Goal: Information Seeking & Learning: Check status

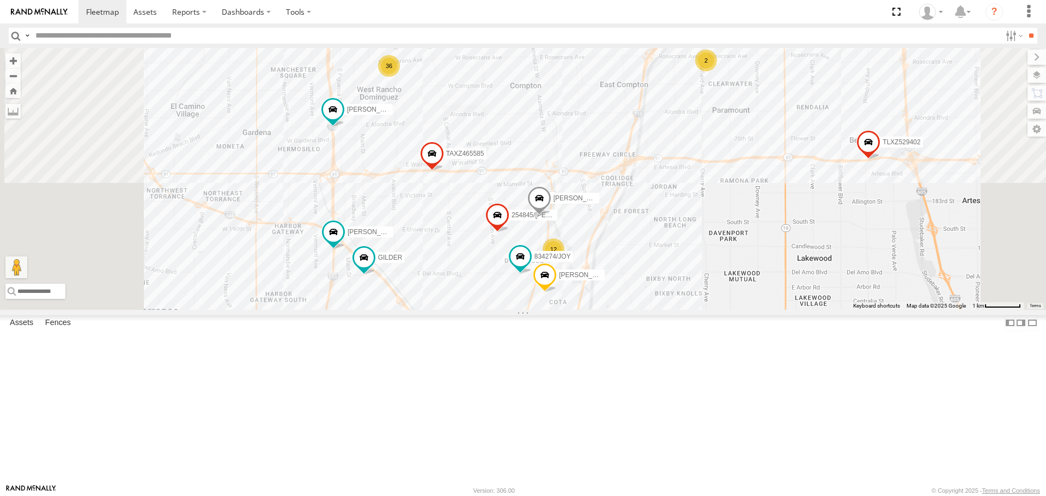
drag, startPoint x: 638, startPoint y: 327, endPoint x: 646, endPoint y: 280, distance: 47.5
click at [646, 276] on div "TAXZ467188 LARS/272077 TLXZ451732 12 36 MARCIAL/337202 SAM/T-1625 254845/QUINN …" at bounding box center [523, 179] width 1046 height 262
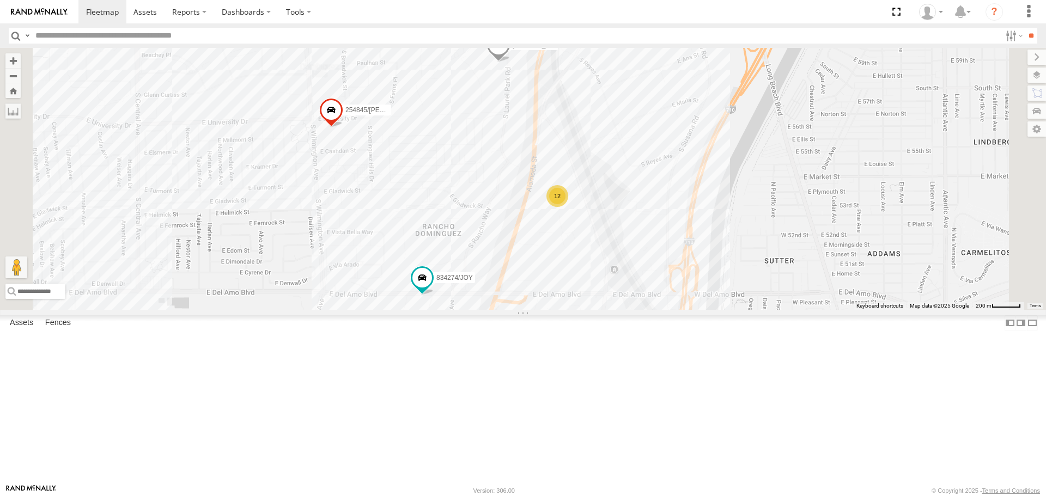
drag, startPoint x: 682, startPoint y: 320, endPoint x: 608, endPoint y: 287, distance: 81.2
click at [608, 287] on div "TAXZ467188 LARS/272077 TLXZ451732 MARCIAL/337202 SAM/T-1625 254845/QUINN KENNY …" at bounding box center [523, 179] width 1046 height 262
click at [567, 207] on div "12" at bounding box center [557, 196] width 22 height 22
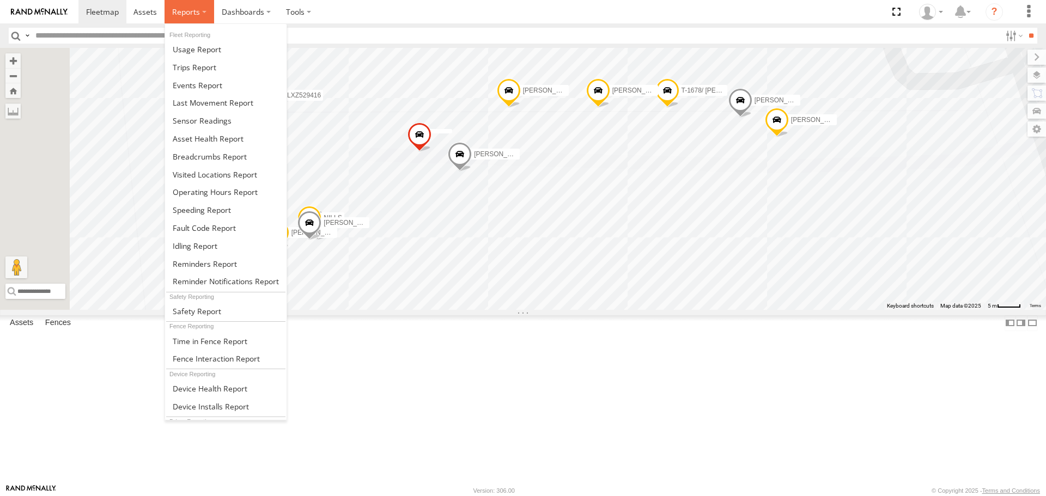
click at [203, 14] on label at bounding box center [190, 11] width 50 height 23
click at [195, 160] on span at bounding box center [210, 157] width 74 height 10
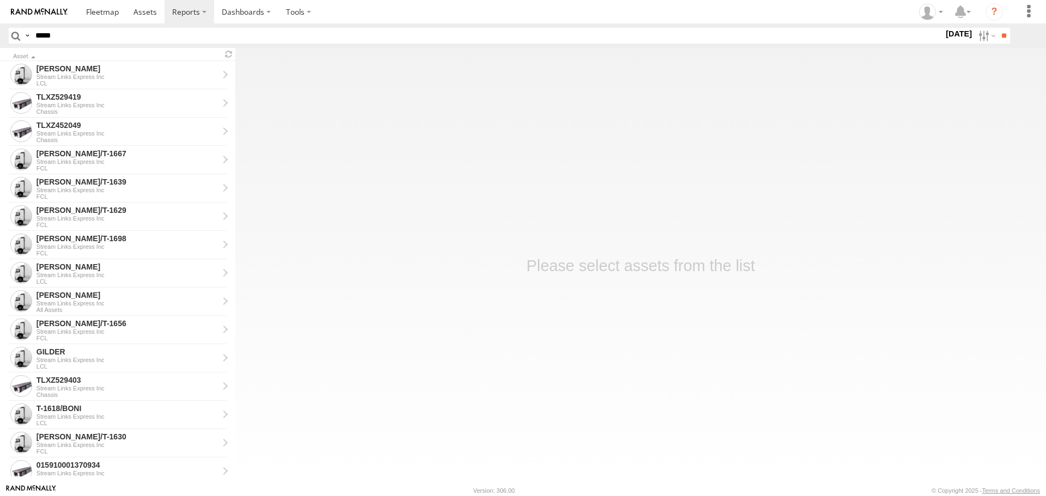
type input "****"
click at [998, 28] on input "**" at bounding box center [1004, 36] width 13 height 16
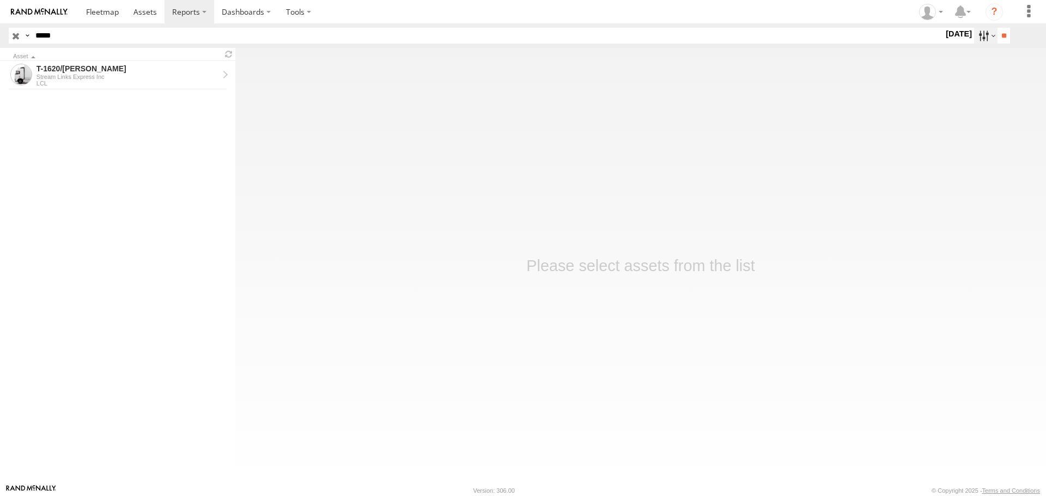
click at [977, 40] on label at bounding box center [985, 36] width 23 height 16
click at [0, 0] on div "S M T W T F S" at bounding box center [0, 0] width 0 height 0
click at [0, 0] on label at bounding box center [0, 0] width 0 height 0
click at [1000, 43] on form "Search Query Asset ID Asset Label Registration Manufacturer Model VIN ****" at bounding box center [510, 36] width 1002 height 16
click at [1000, 38] on input "**" at bounding box center [1004, 36] width 13 height 16
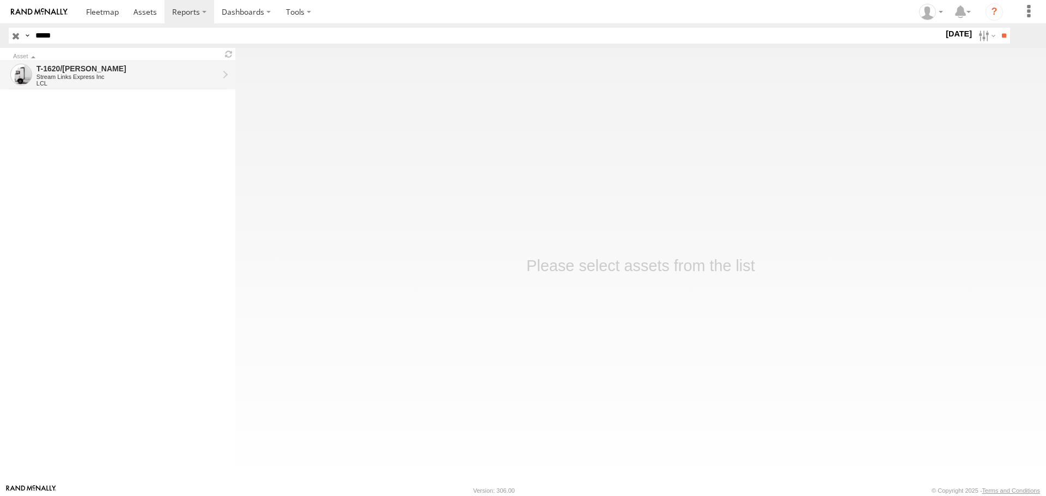
click at [128, 74] on div "Stream Links Express Inc" at bounding box center [128, 77] width 182 height 7
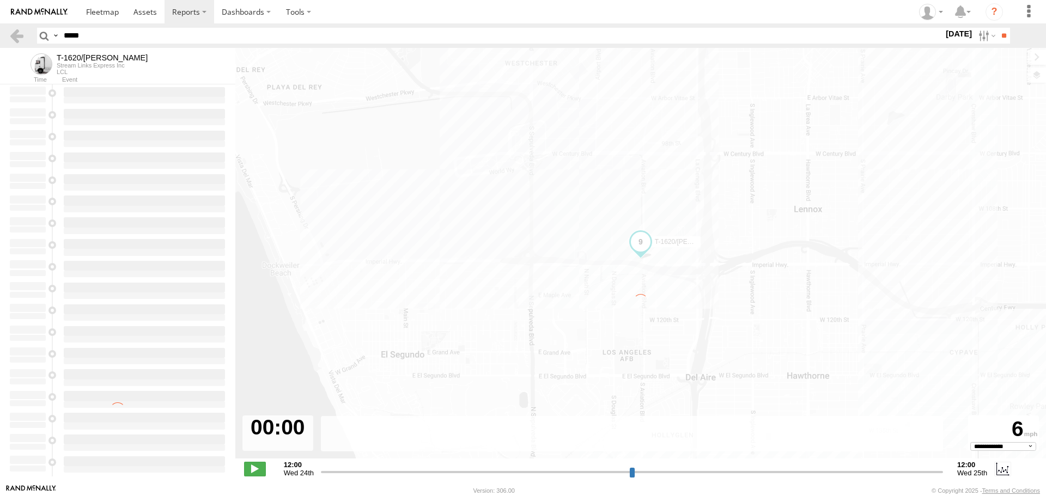
select select "**********"
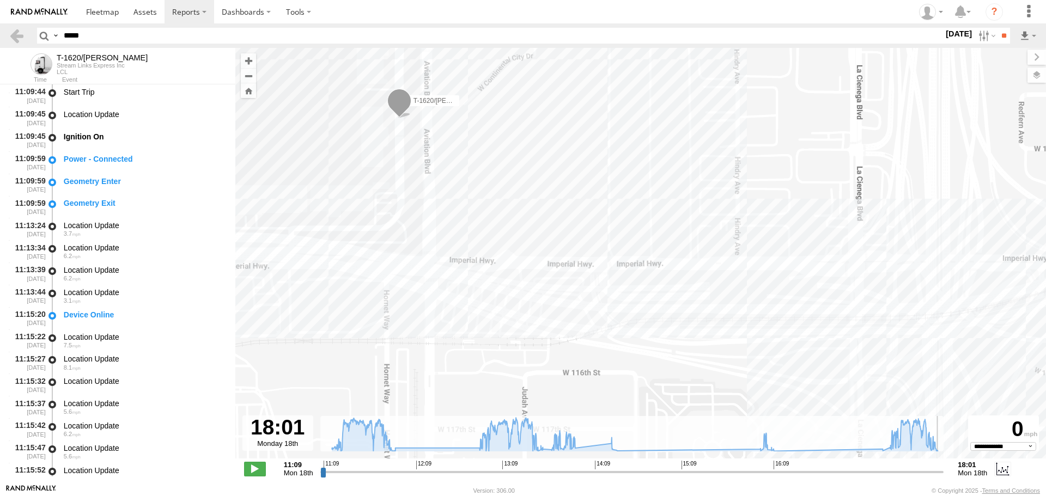
drag, startPoint x: 917, startPoint y: 469, endPoint x: 1028, endPoint y: 467, distance: 111.2
click at [944, 467] on input "range" at bounding box center [632, 472] width 624 height 10
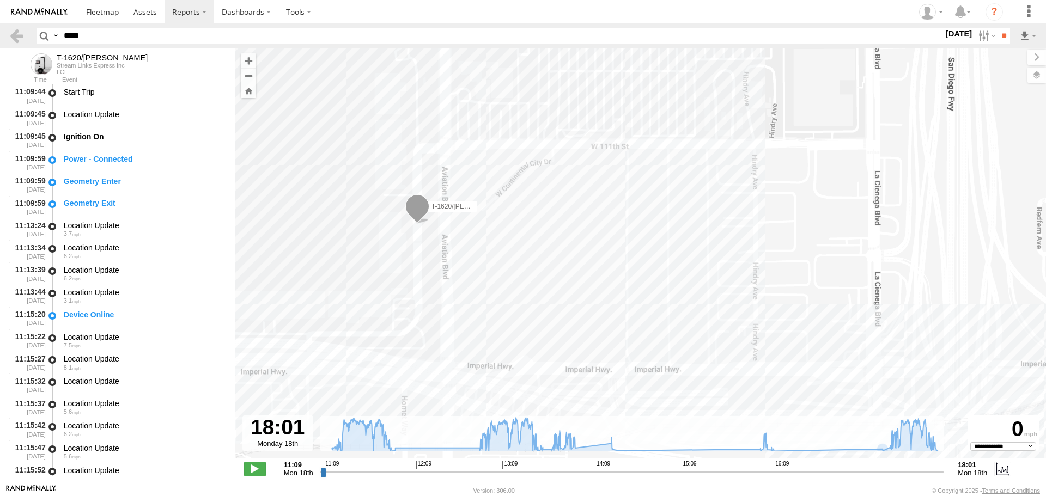
drag, startPoint x: 456, startPoint y: 299, endPoint x: 464, endPoint y: 337, distance: 39.1
click at [464, 337] on div "T-1620/JONI 11:09 Mon 11:56 Mon 12:52 Mon 13:35 Mon 13:41 Mon 13:56 Mon" at bounding box center [640, 259] width 811 height 422
drag, startPoint x: 440, startPoint y: 271, endPoint x: 440, endPoint y: 292, distance: 20.7
click at [440, 292] on div "T-1620/JONI 11:09 Mon 11:56 Mon 12:52 Mon 13:35 Mon 13:41 Mon 13:56 Mon" at bounding box center [640, 259] width 811 height 422
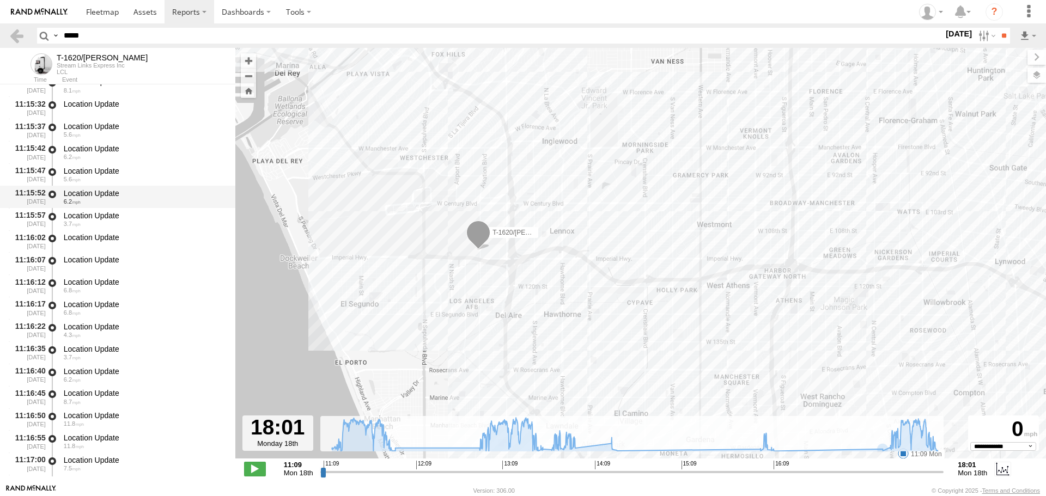
scroll to position [327, 0]
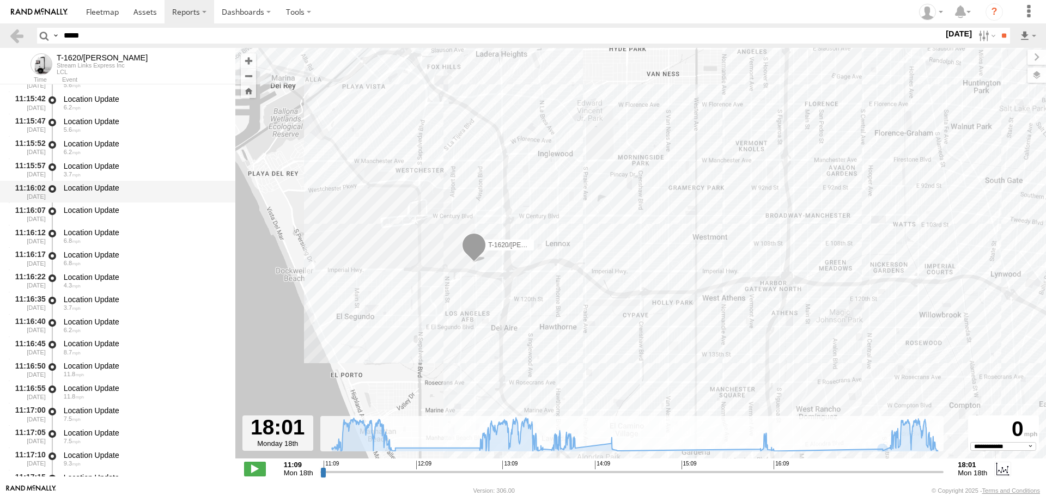
drag, startPoint x: 236, startPoint y: 175, endPoint x: 229, endPoint y: 199, distance: 24.3
click at [229, 199] on main "← Move left → Move right ↑ Move up ↓ Move down + Zoom in - Zoom out Home Jump l…" at bounding box center [523, 266] width 1046 height 437
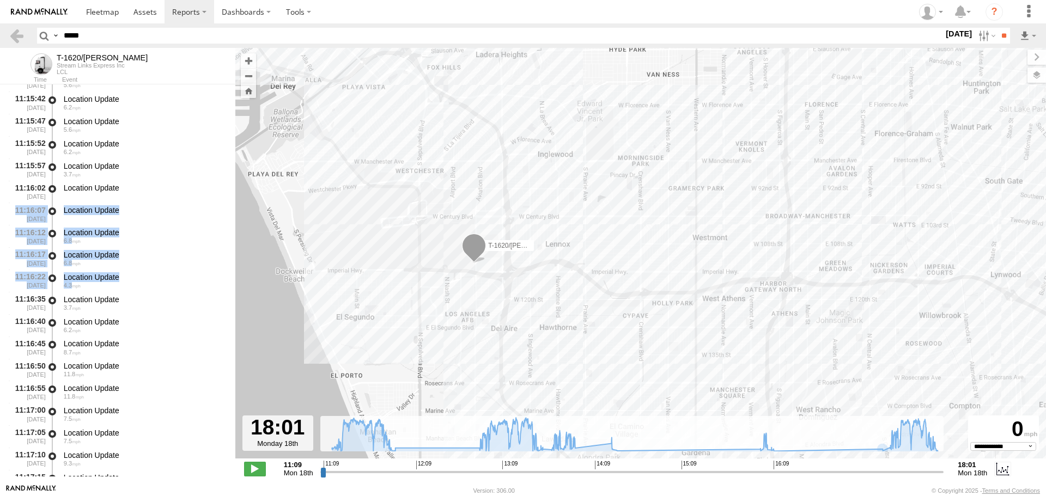
drag, startPoint x: 231, startPoint y: 189, endPoint x: 233, endPoint y: 255, distance: 66.0
click at [226, 290] on div "11:09:44 18/08/2025 Start Trip 11:09:45 18/08/2025 Location Update 11:09:45 18/…" at bounding box center [117, 313] width 235 height 1113
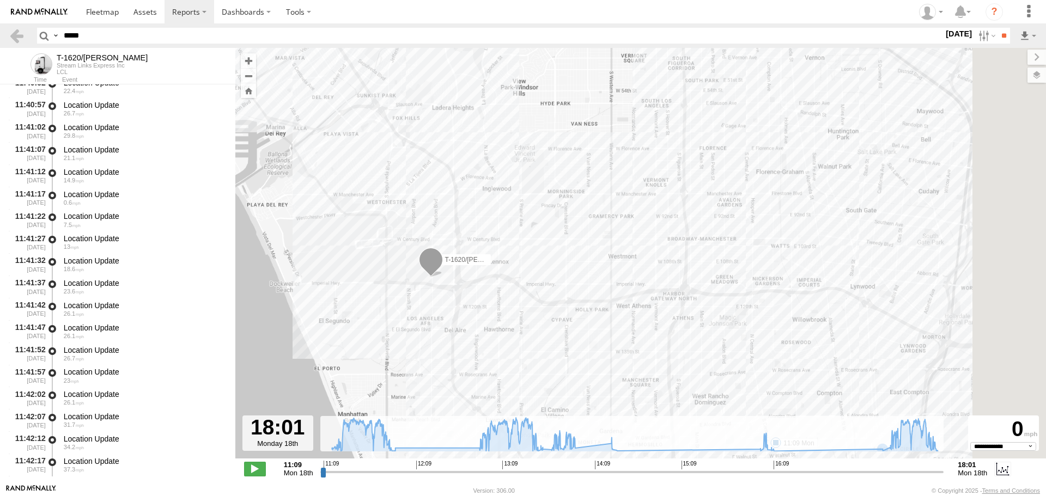
scroll to position [6841, 0]
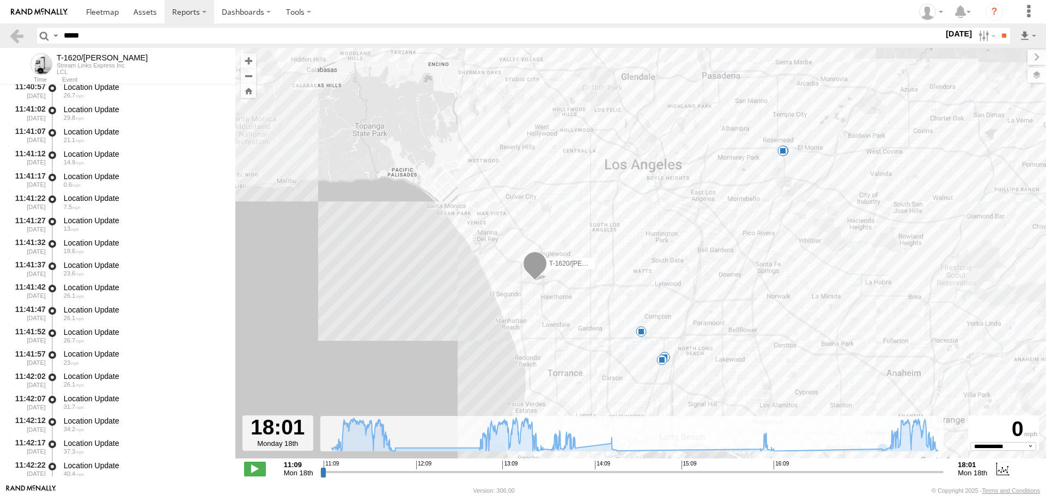
drag, startPoint x: 489, startPoint y: 267, endPoint x: 493, endPoint y: 241, distance: 26.4
click at [493, 241] on div "T-1620/JONI 11:09 Mon 11:56 Mon 12:52 Mon 13:35 Mon 13:41 Mon 13:56 Mon" at bounding box center [640, 259] width 811 height 422
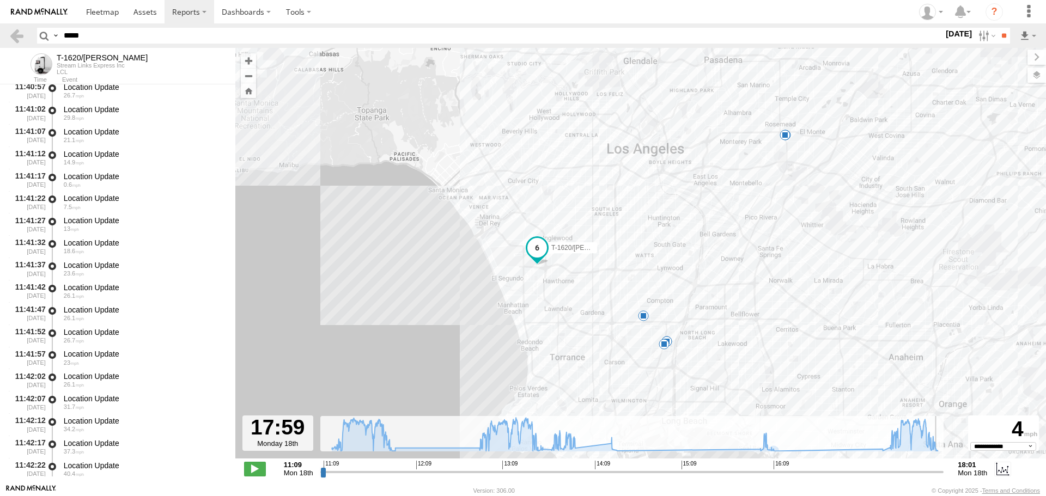
type input "**********"
drag, startPoint x: 938, startPoint y: 474, endPoint x: 955, endPoint y: 469, distance: 18.3
click at [944, 469] on input "range" at bounding box center [632, 472] width 624 height 10
click at [89, 9] on span at bounding box center [102, 12] width 33 height 10
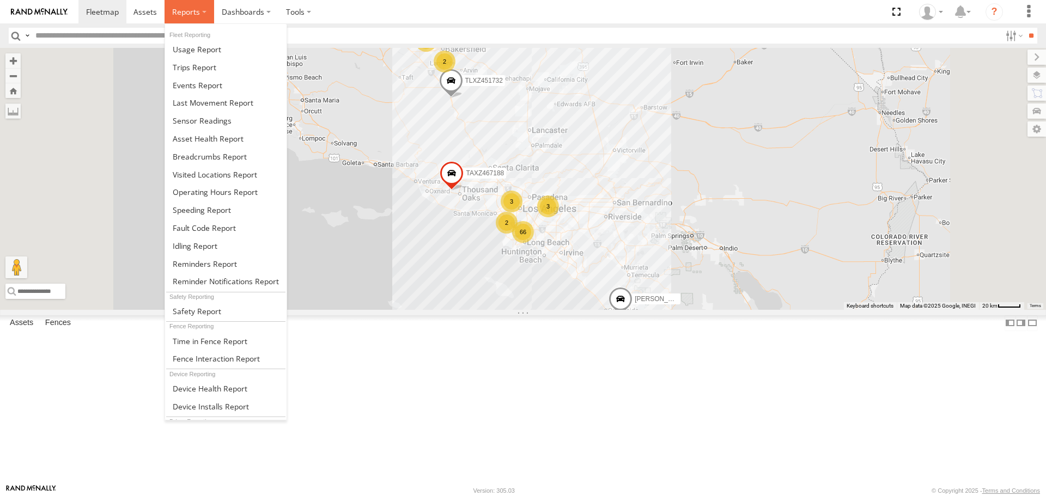
click at [201, 11] on label at bounding box center [190, 11] width 50 height 23
click at [202, 160] on span at bounding box center [210, 157] width 74 height 10
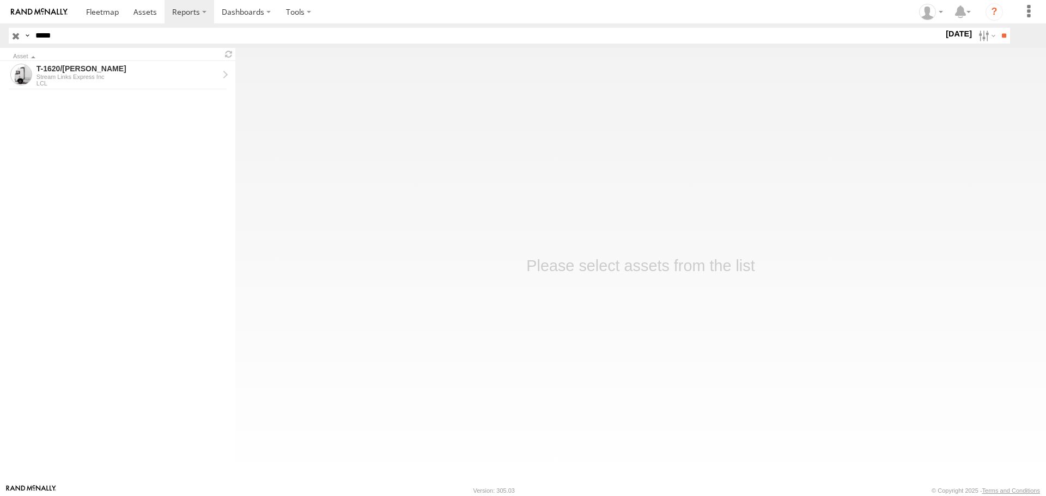
click at [292, 41] on input "****" at bounding box center [487, 36] width 913 height 16
type input "*****"
click at [998, 28] on input "**" at bounding box center [1004, 36] width 13 height 16
click at [163, 72] on div "884493/[PERSON_NAME]" at bounding box center [128, 69] width 182 height 10
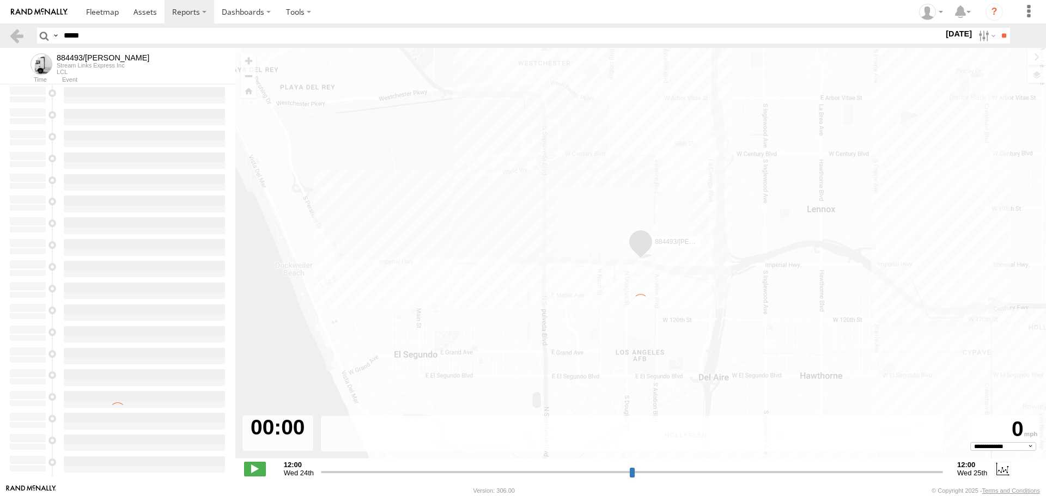
select select "**********"
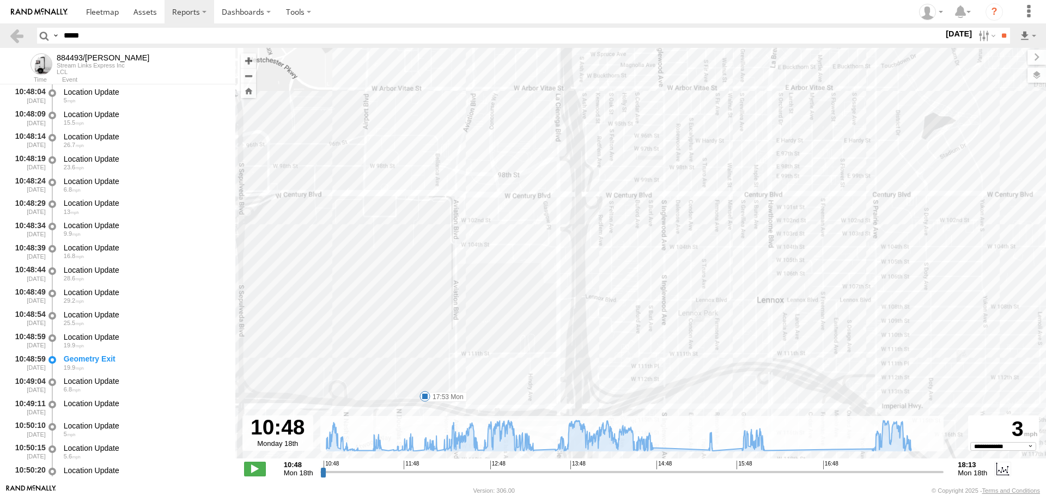
drag, startPoint x: 578, startPoint y: 312, endPoint x: 591, endPoint y: 132, distance: 179.8
click at [591, 133] on div "884493/RUDYS 15:29 Mon 16:07 Mon 16:28 Mon 16:57 Mon 17:01 Mon 17:02 Mon 17:04 …" at bounding box center [640, 259] width 811 height 422
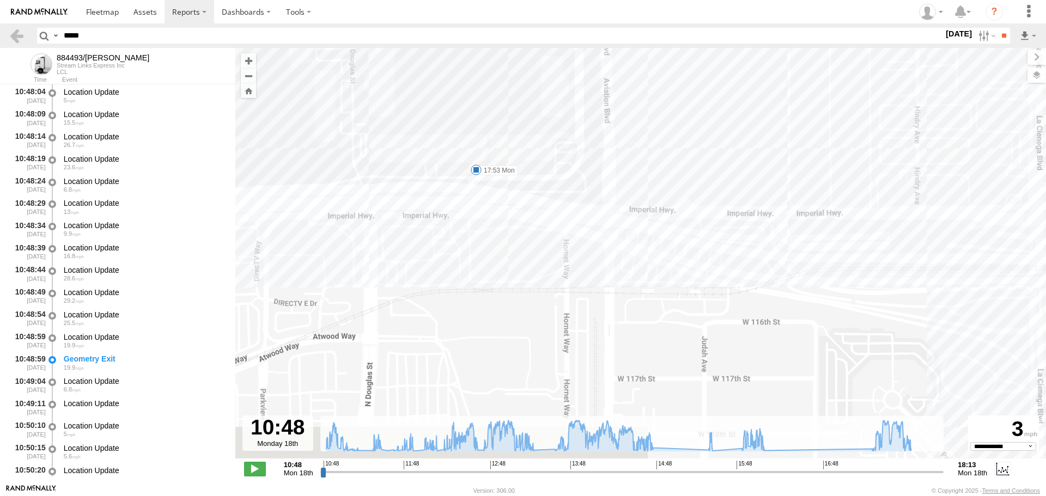
drag, startPoint x: 384, startPoint y: 251, endPoint x: 516, endPoint y: -16, distance: 297.6
click at [516, 0] on html at bounding box center [523, 248] width 1046 height 496
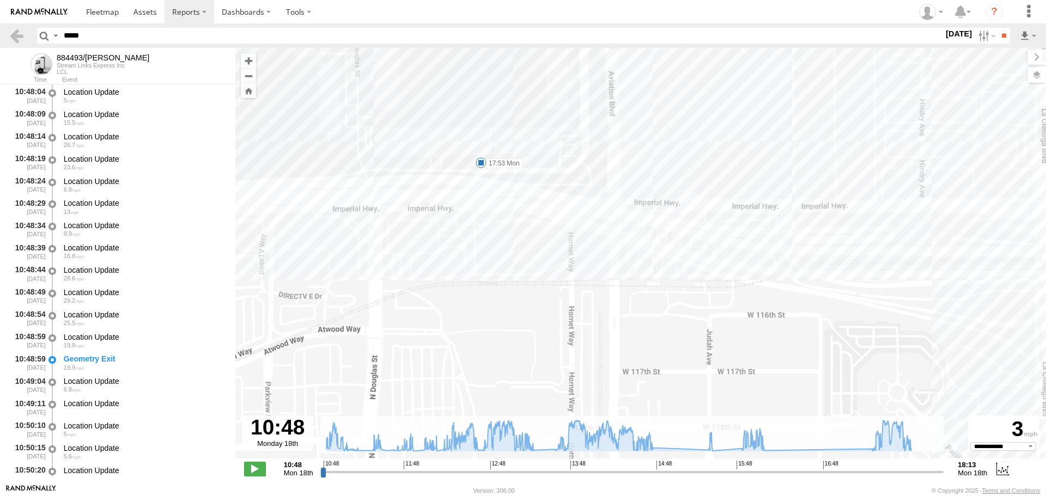
click at [453, 128] on div "884493/RUDYS 15:29 Mon 16:07 Mon 16:28 Mon 16:57 Mon 17:01 Mon 17:02 Mon 17:04 …" at bounding box center [640, 259] width 811 height 422
click at [526, 147] on div "884493/RUDYS 15:29 Mon 16:07 Mon 16:28 Mon 16:57 Mon 17:01 Mon 17:02 Mon 17:04 …" at bounding box center [640, 259] width 811 height 422
click at [409, 148] on div "884493/RUDYS 15:29 Mon 16:07 Mon 16:28 Mon 16:57 Mon 17:01 Mon 17:02 Mon 17:04 …" at bounding box center [640, 259] width 811 height 422
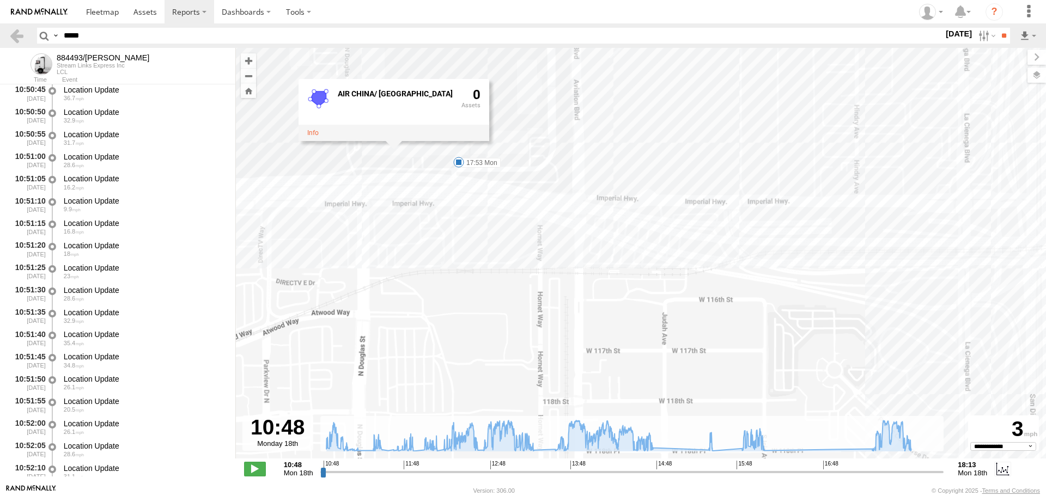
scroll to position [545, 0]
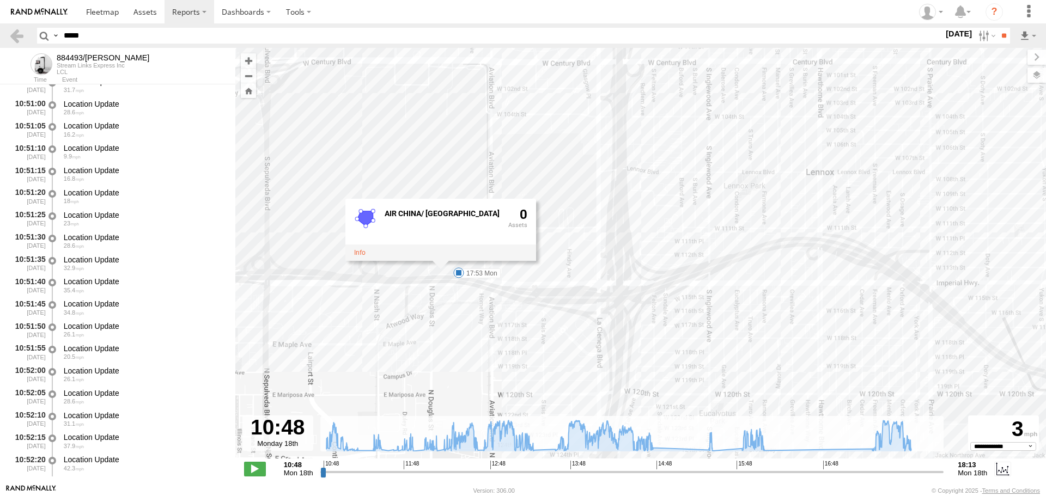
drag, startPoint x: 610, startPoint y: 305, endPoint x: 694, endPoint y: 339, distance: 90.5
click at [694, 339] on div "884493/RUDYS 15:29 Mon 16:07 Mon 16:28 Mon 16:57 Mon 17:01 Mon 17:02 Mon 17:04 …" at bounding box center [640, 259] width 811 height 422
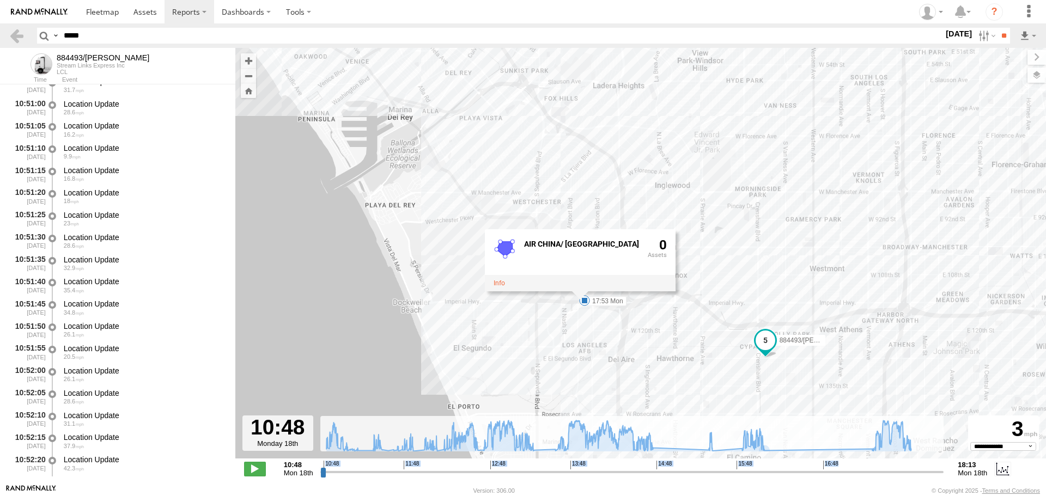
drag, startPoint x: 820, startPoint y: 462, endPoint x: 832, endPoint y: 470, distance: 14.5
click at [832, 470] on div "Created with Highcharts 6.0.7 Highcharts.com 10:48 11:48 12:48 13:48 14:48 15:4…" at bounding box center [632, 469] width 624 height 16
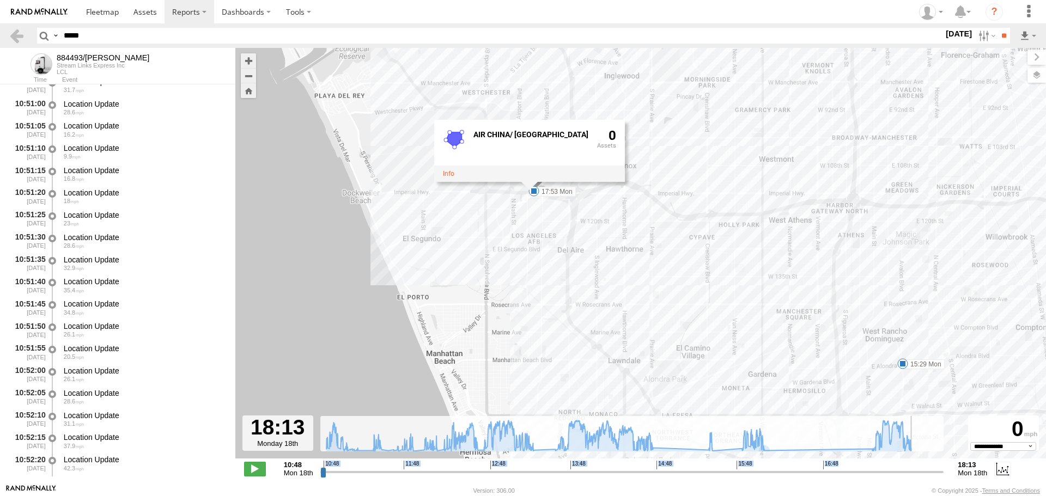
drag, startPoint x: 839, startPoint y: 470, endPoint x: 1011, endPoint y: 439, distance: 175.1
type input "**********"
click at [944, 467] on input "range" at bounding box center [632, 472] width 624 height 10
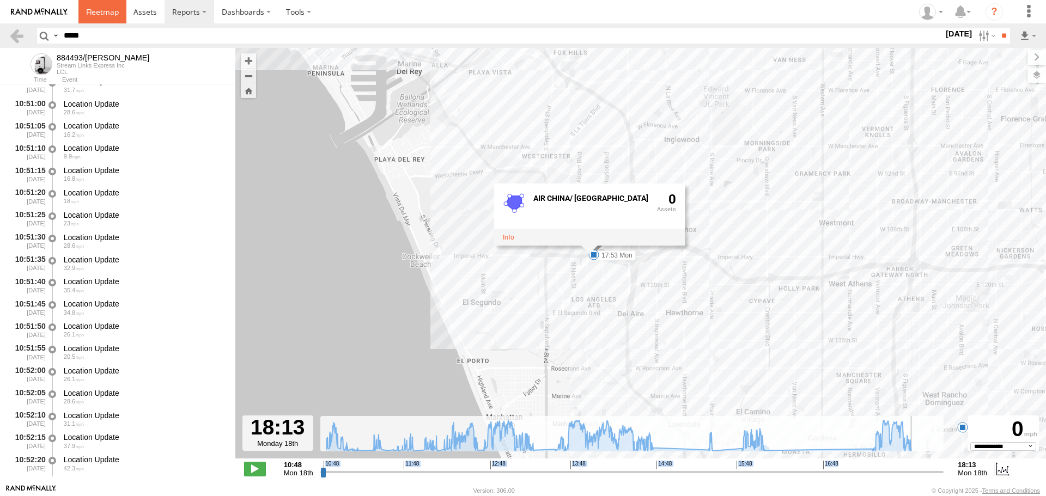
click at [113, 19] on link at bounding box center [102, 11] width 48 height 23
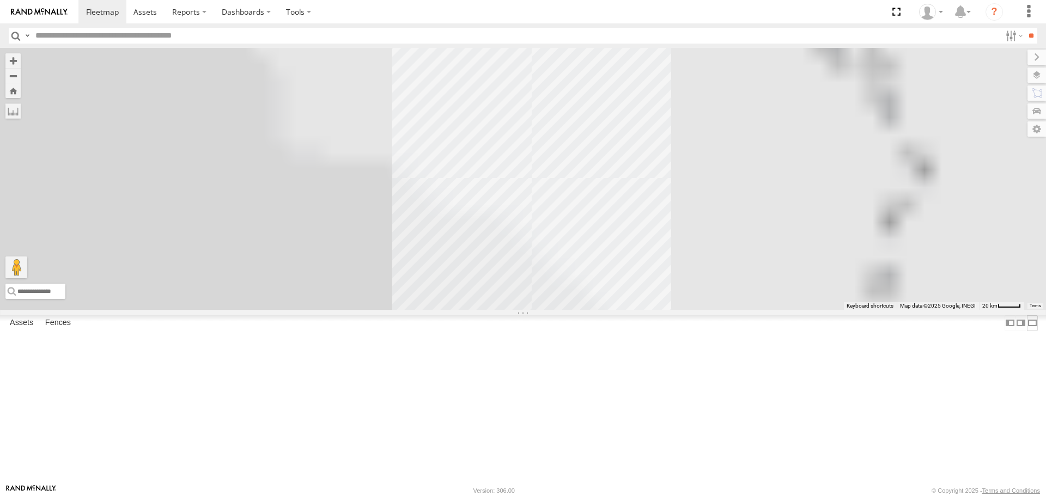
click at [1027, 331] on label at bounding box center [1032, 324] width 11 height 16
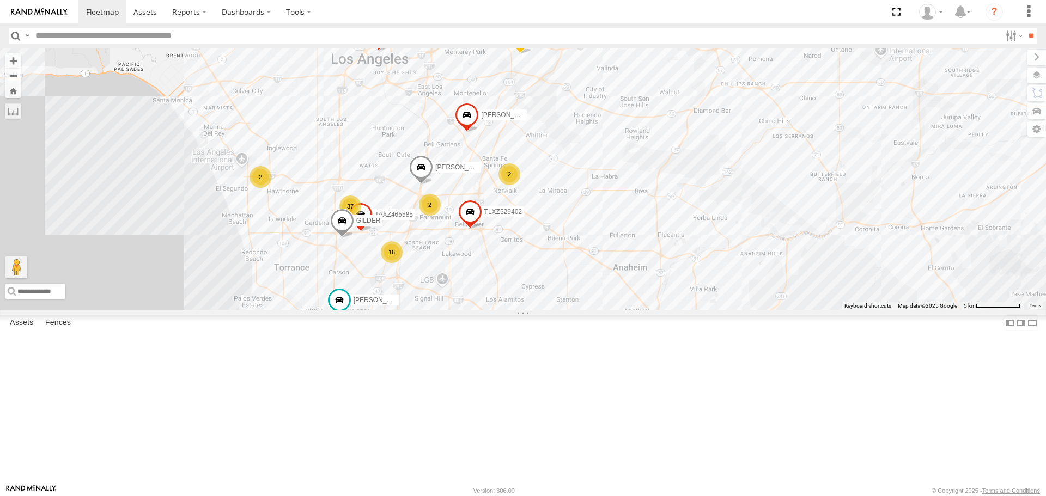
click at [468, 310] on div "TAXZ467188 LARS/272077 TLXZ451732 T-1618/BONI KEITH/T-1633 TAXZ467191 LARS/T-16…" at bounding box center [523, 179] width 1046 height 262
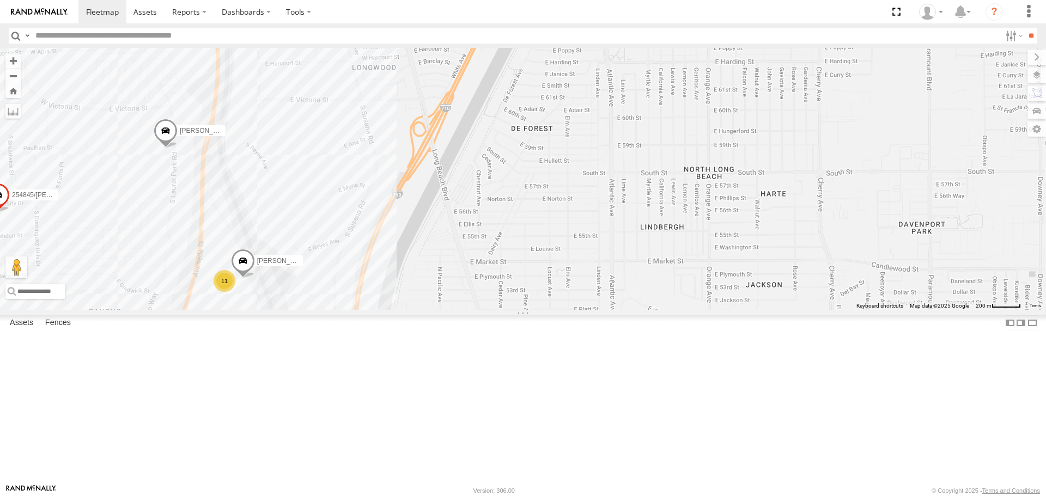
click at [222, 292] on div "11" at bounding box center [225, 281] width 22 height 22
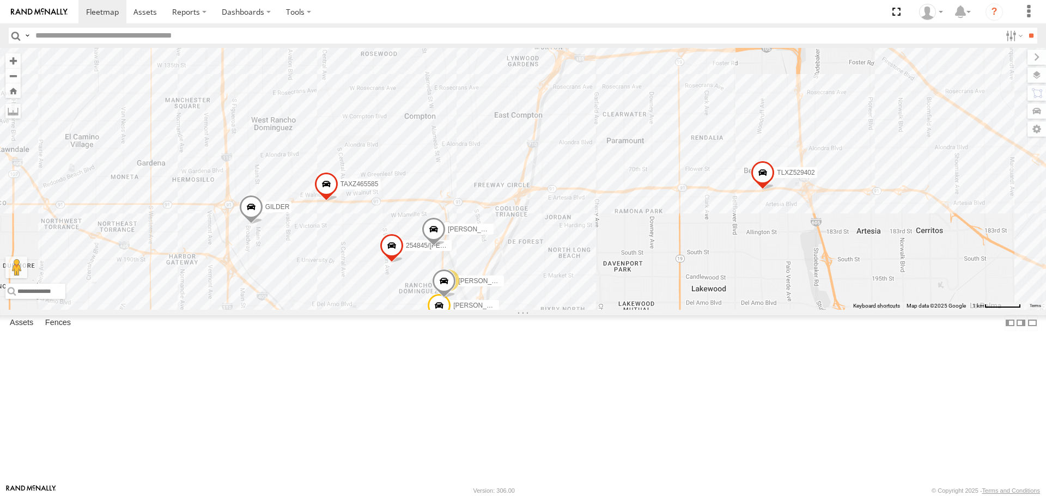
drag, startPoint x: 243, startPoint y: 274, endPoint x: 284, endPoint y: 338, distance: 76.3
click at [284, 310] on div "JOSE P MARCIAL/337202 254845/QUINN KENNY TAXZ465585 GILDER TLXZ529402 LUIS CAMP…" at bounding box center [523, 179] width 1046 height 262
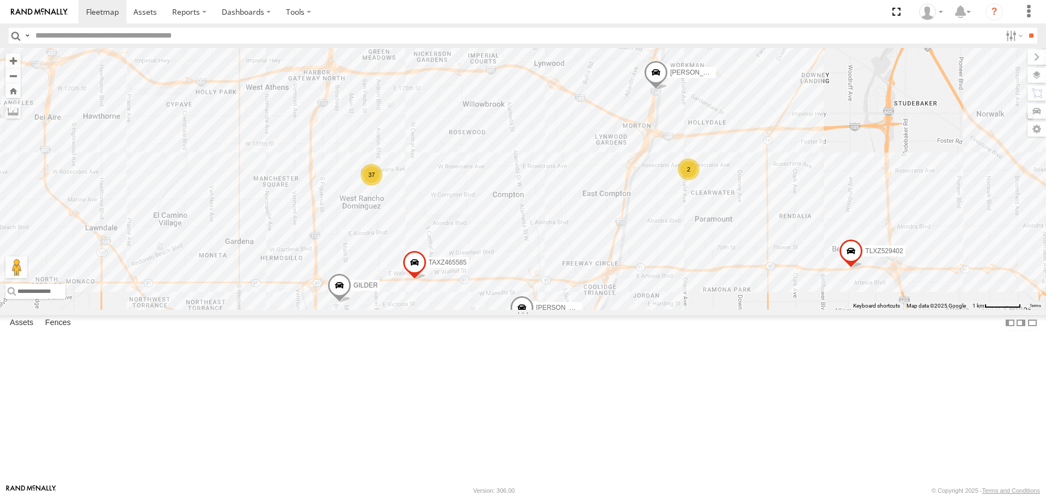
drag, startPoint x: 285, startPoint y: 227, endPoint x: 414, endPoint y: 311, distance: 154.3
click at [414, 310] on div "JOSE P MARCIAL/337202 254845/QUINN KENNY TAXZ465585 GILDER TLXZ529402 LUIS CAMP…" at bounding box center [523, 179] width 1046 height 262
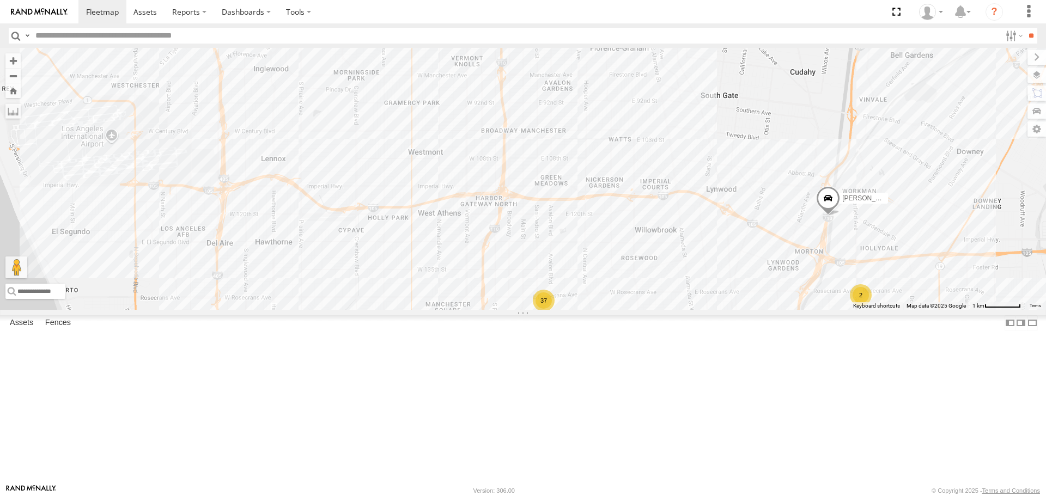
drag, startPoint x: 314, startPoint y: 189, endPoint x: 396, endPoint y: 333, distance: 165.7
click at [396, 310] on div "JOSE P MARCIAL/337202 254845/QUINN KENNY TAXZ465585 GILDER TLXZ529402 LUIS CAMP…" at bounding box center [523, 179] width 1046 height 262
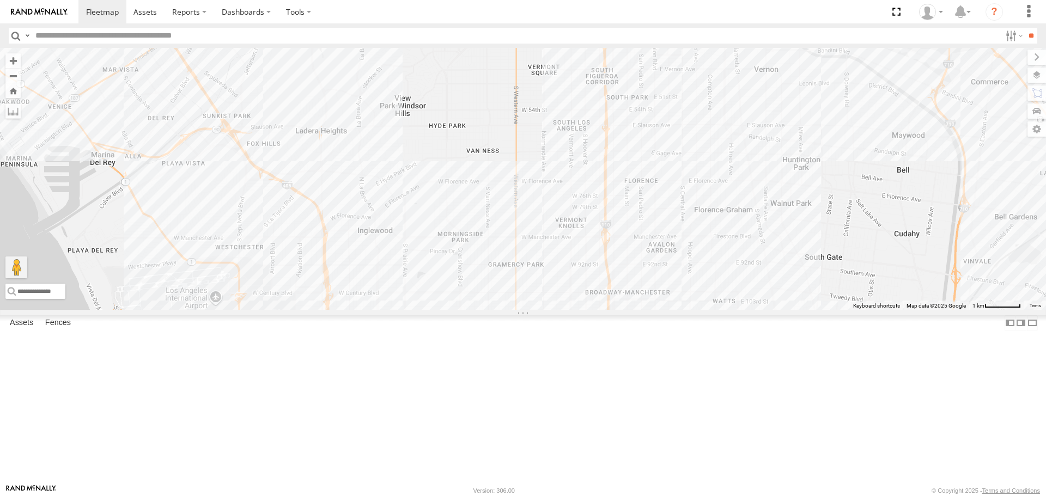
drag, startPoint x: 420, startPoint y: 289, endPoint x: 439, endPoint y: 291, distance: 18.7
click at [439, 291] on div "JOSE P MARCIAL/337202 254845/QUINN KENNY TAXZ465585 GILDER TLXZ529402 LUIS CAMP…" at bounding box center [523, 179] width 1046 height 262
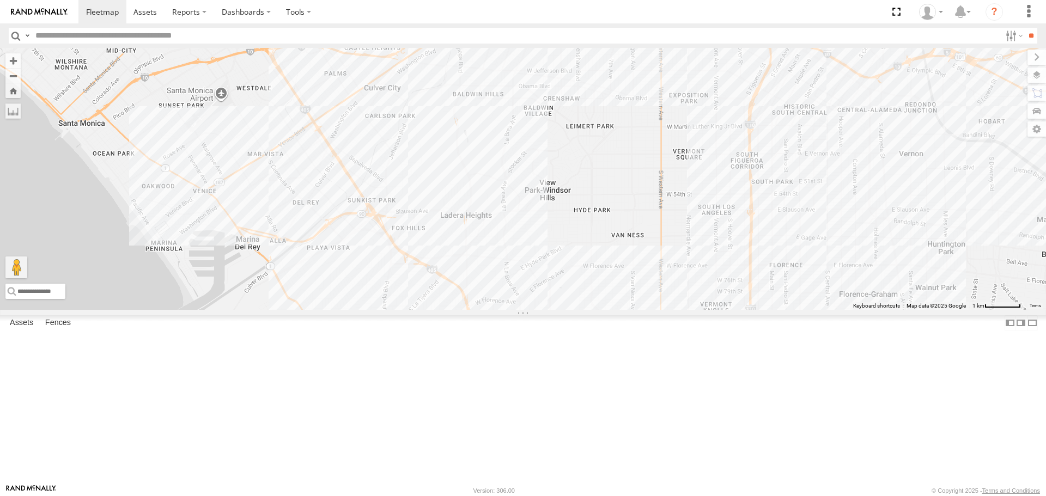
click at [419, 299] on div "JOSE P MARCIAL/337202 254845/QUINN KENNY TAXZ465585 GILDER TLXZ529402 LUIS CAMP…" at bounding box center [523, 179] width 1046 height 262
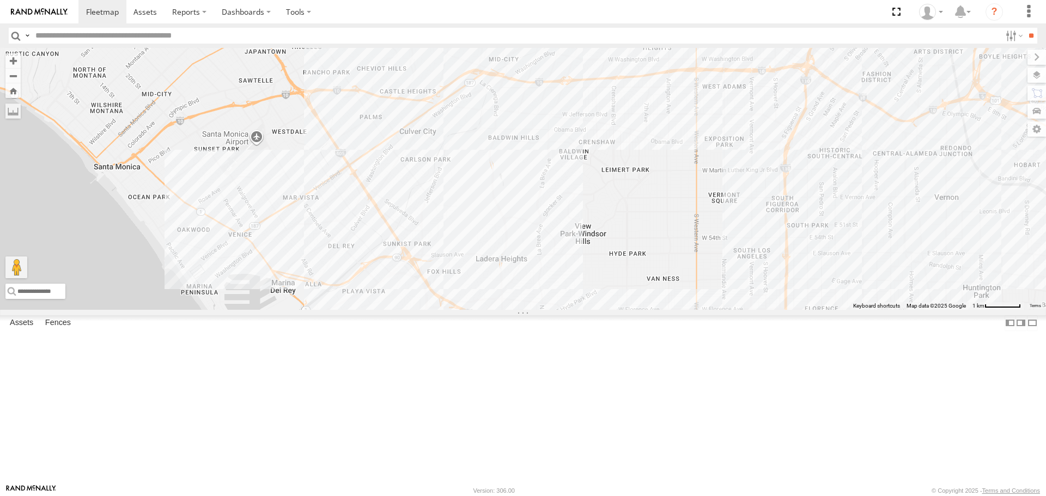
drag, startPoint x: 341, startPoint y: 232, endPoint x: 364, endPoint y: 263, distance: 38.7
click at [364, 263] on div "JOSE P MARCIAL/337202 254845/QUINN KENNY TAXZ465585 GILDER TLXZ529402 LUIS CAMP…" at bounding box center [523, 179] width 1046 height 262
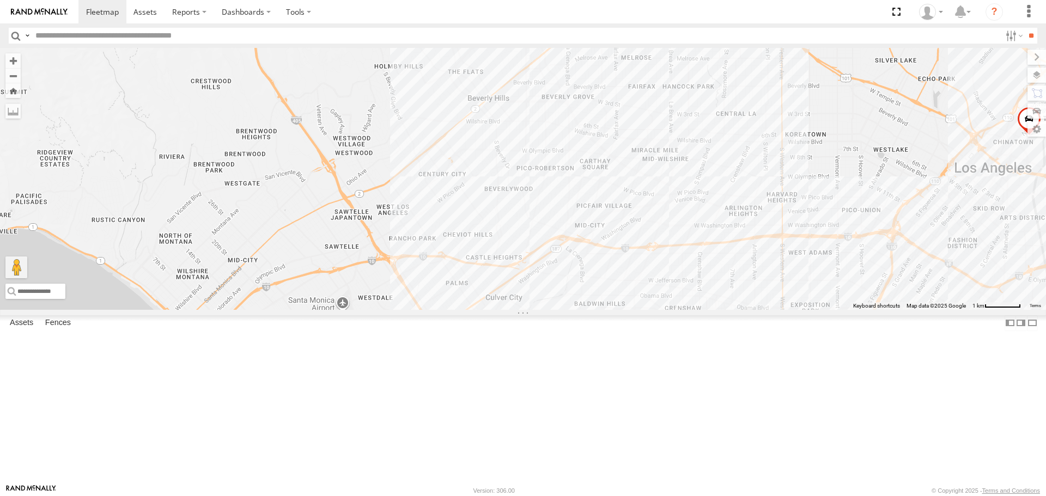
drag, startPoint x: 344, startPoint y: 273, endPoint x: 324, endPoint y: 208, distance: 67.9
click at [325, 211] on div "JOSE P MARCIAL/337202 254845/QUINN KENNY TAXZ465585 GILDER TLXZ529402 LUIS CAMP…" at bounding box center [523, 179] width 1046 height 262
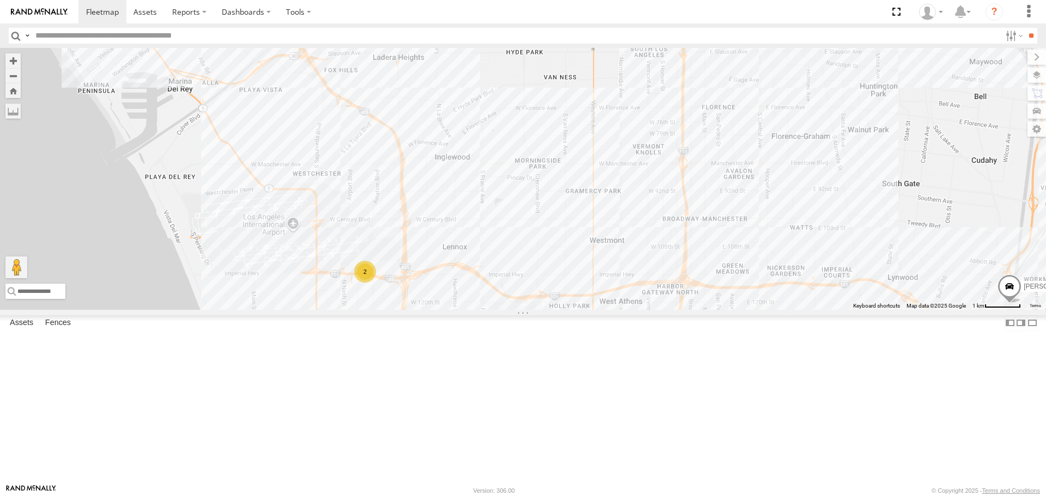
click at [409, 284] on div "JOSE P MARCIAL/337202 254845/QUINN KENNY TAXZ465585 GILDER TLXZ529402 LUIS CAMP…" at bounding box center [523, 179] width 1046 height 262
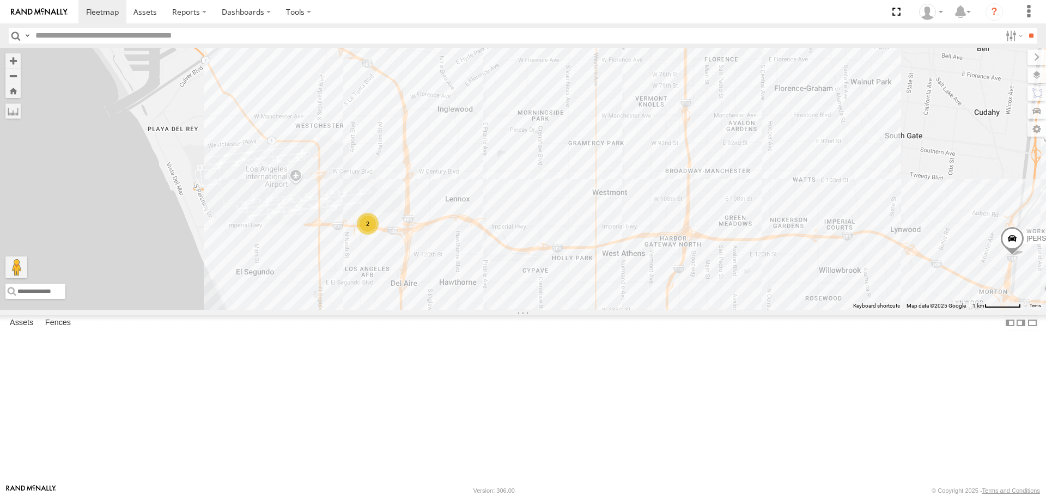
click at [364, 235] on div "2" at bounding box center [368, 224] width 22 height 22
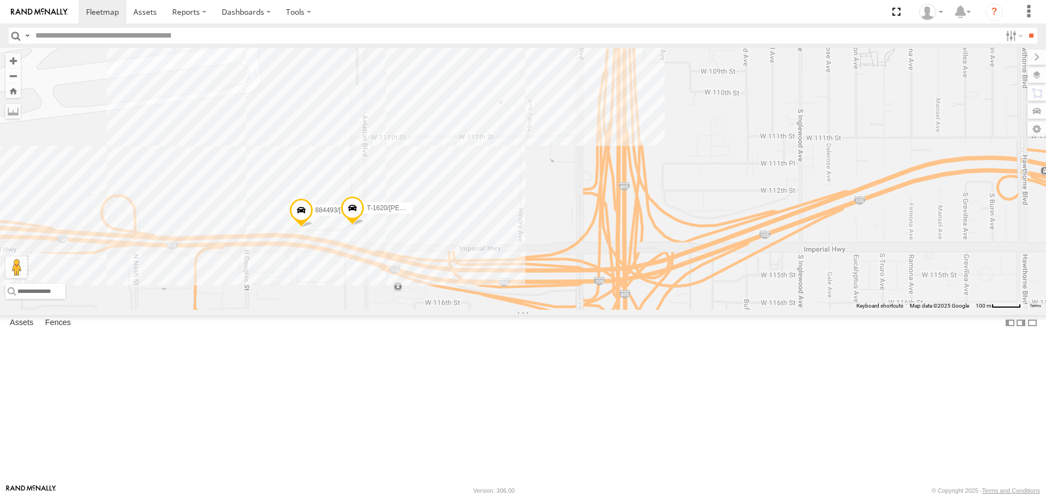
drag, startPoint x: 277, startPoint y: 263, endPoint x: 320, endPoint y: 299, distance: 56.5
click at [320, 214] on span "884493/[PERSON_NAME]" at bounding box center [354, 211] width 77 height 8
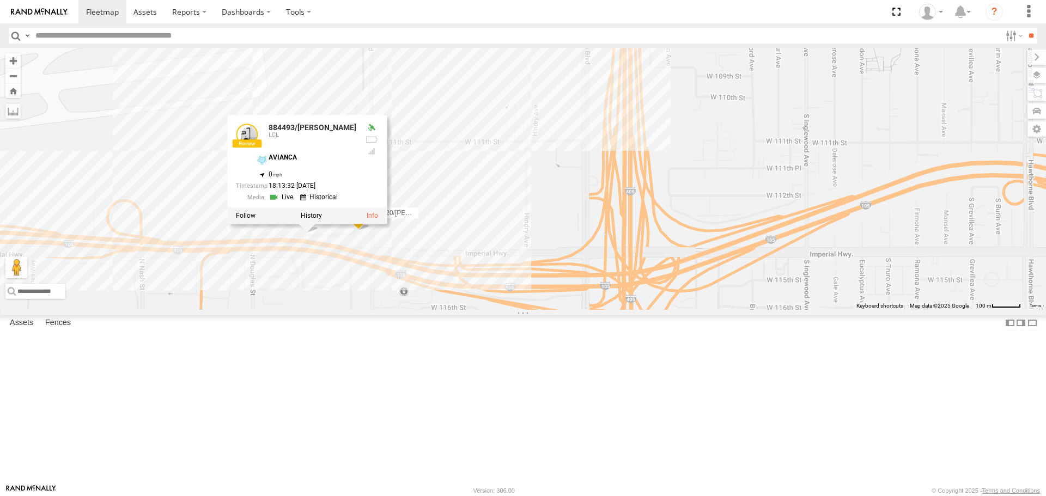
click at [449, 163] on div "JOSE P MARCIAL/337202 254845/QUINN KENNY TAXZ465585 GILDER TLXZ529402 LUIS CAMP…" at bounding box center [523, 179] width 1046 height 262
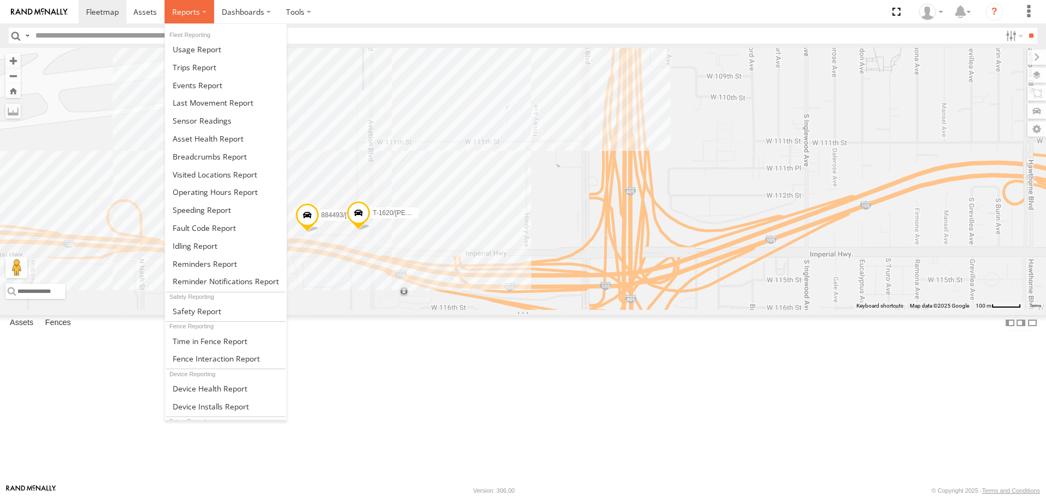
click at [199, 15] on label at bounding box center [190, 11] width 50 height 23
click at [206, 159] on span at bounding box center [210, 157] width 74 height 10
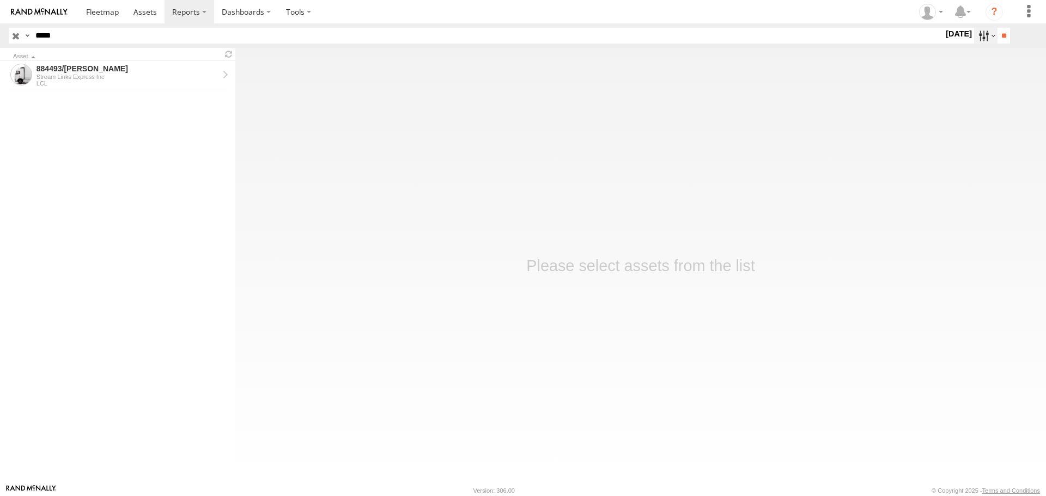
click at [984, 32] on label at bounding box center [985, 36] width 23 height 16
click at [0, 0] on label at bounding box center [0, 0] width 0 height 0
click at [998, 35] on input "**" at bounding box center [1004, 36] width 13 height 16
click at [130, 77] on div "Stream Links Express Inc" at bounding box center [128, 77] width 182 height 7
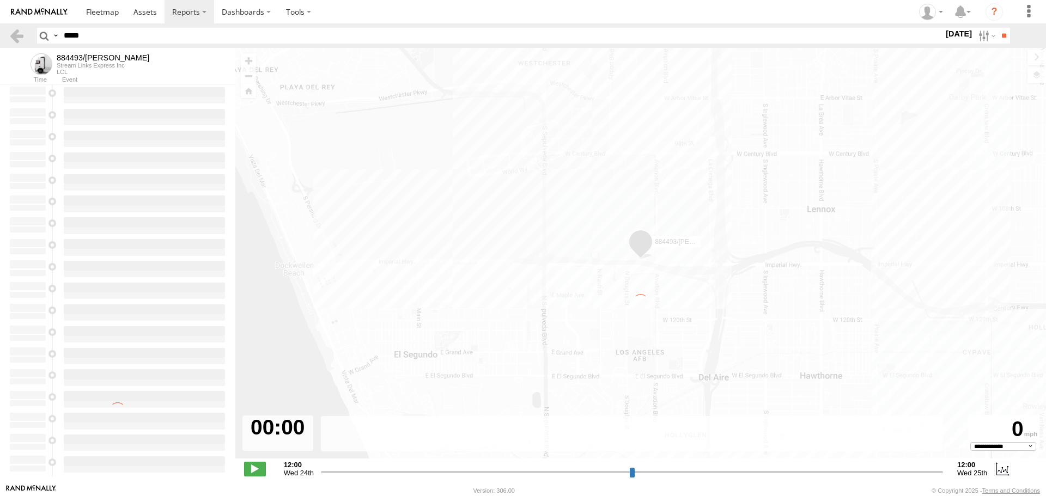
select select "**********"
type input "**********"
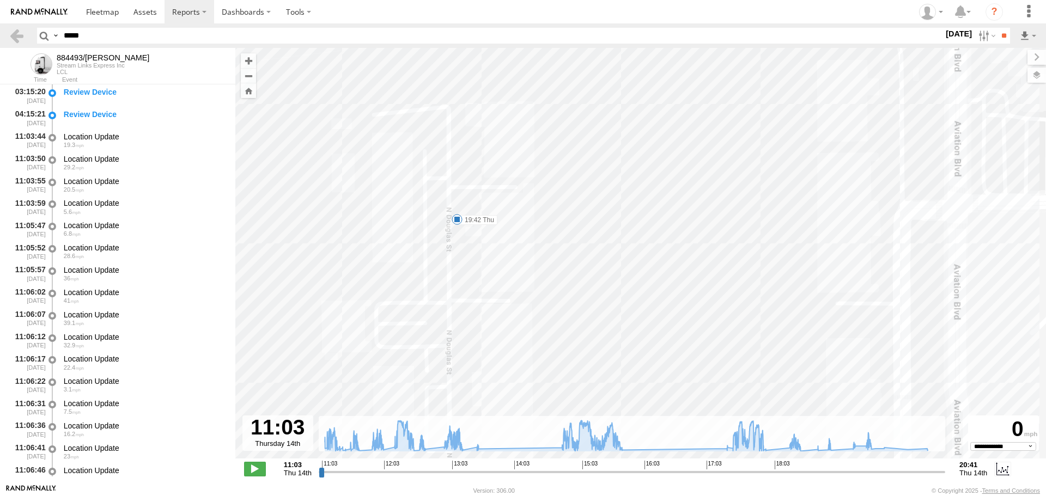
drag, startPoint x: 560, startPoint y: 282, endPoint x: 601, endPoint y: 289, distance: 41.5
click at [601, 289] on div "884493/RUDYS 13:13 Thu 13:28 Thu 15:43 Thu 16:07 Thu 16:10 Thu 16:15 Thu 17:00 …" at bounding box center [640, 259] width 811 height 422
click at [456, 213] on div "884493/RUDYS 13:13 Thu 13:28 Thu 15:43 Thu 16:07 Thu 16:10 Thu 16:15 Thu 17:00 …" at bounding box center [640, 259] width 811 height 422
click at [456, 215] on span at bounding box center [457, 219] width 11 height 11
click at [723, 125] on div "884493/RUDYS 13:13 Thu 13:28 Thu 15:43 Thu 16:07 Thu 16:10 Thu 16:15 Thu 17:00 …" at bounding box center [640, 259] width 811 height 422
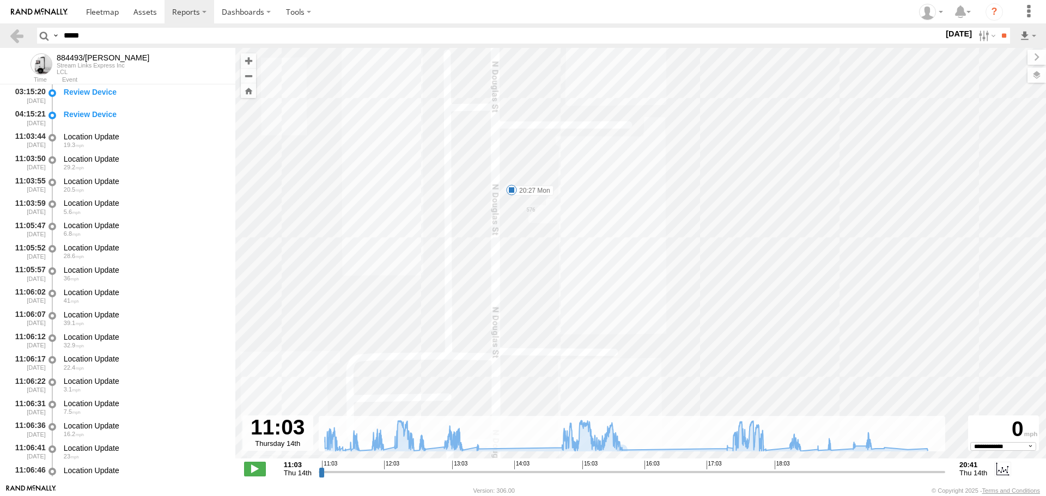
drag, startPoint x: 602, startPoint y: 167, endPoint x: 552, endPoint y: 249, distance: 95.7
click at [561, 255] on div "884493/RUDYS 13:13 Thu 13:28 Thu 15:43 Thu 16:07 Thu 16:10 Thu 16:15 Thu 17:00 …" at bounding box center [640, 259] width 811 height 422
drag, startPoint x: 438, startPoint y: 200, endPoint x: 426, endPoint y: 220, distance: 23.7
click at [420, 226] on div "884493/RUDYS 13:13 Thu 13:28 Thu 15:43 Thu 16:07 Thu 16:10 Thu 16:15 Thu 17:00 …" at bounding box center [640, 259] width 811 height 422
click at [494, 224] on label "20:27 Mon" at bounding box center [507, 224] width 42 height 10
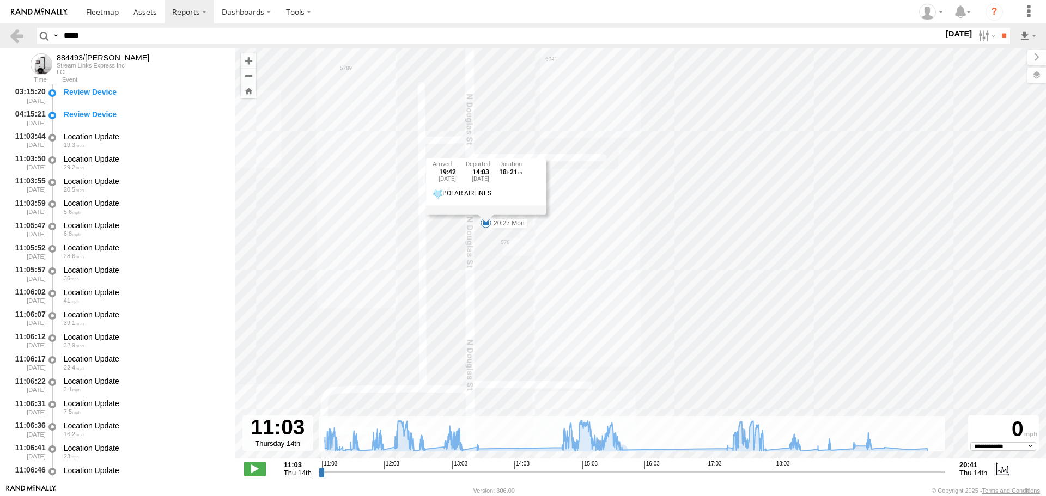
click at [615, 209] on div "884493/RUDYS 13:13 Thu 13:28 Thu 15:43 Thu 16:07 Thu 16:10 Thu 16:15 Thu 17:00 …" at bounding box center [640, 259] width 811 height 422
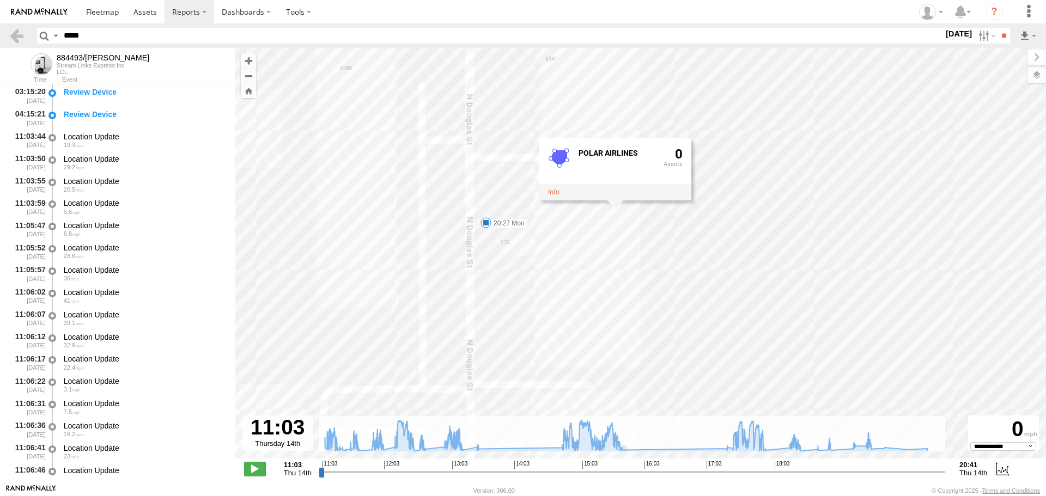
click at [505, 227] on label "20:27 Mon" at bounding box center [507, 224] width 42 height 10
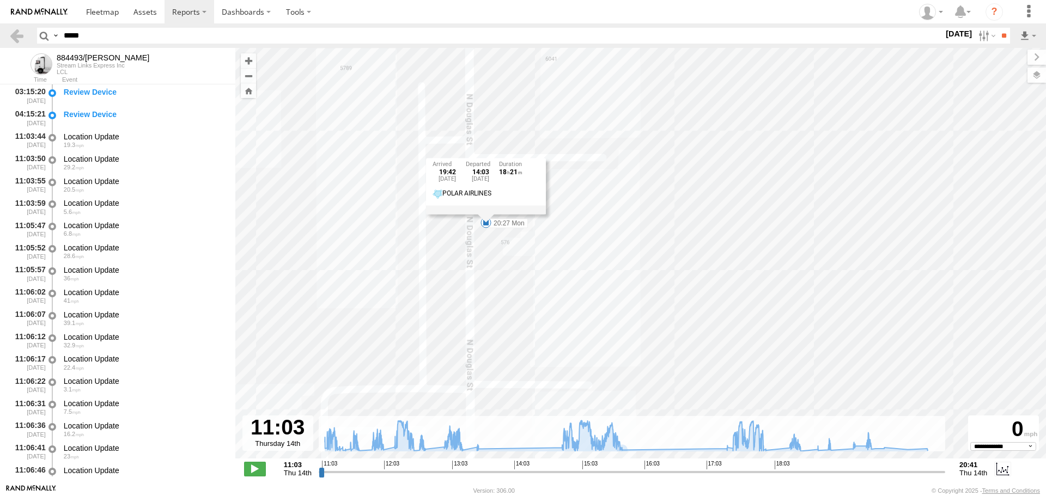
click at [790, 213] on div "884493/RUDYS 13:13 Thu 13:28 Thu 15:43 Thu 16:07 Thu 16:10 Thu 16:15 Thu 17:00 …" at bounding box center [640, 259] width 811 height 422
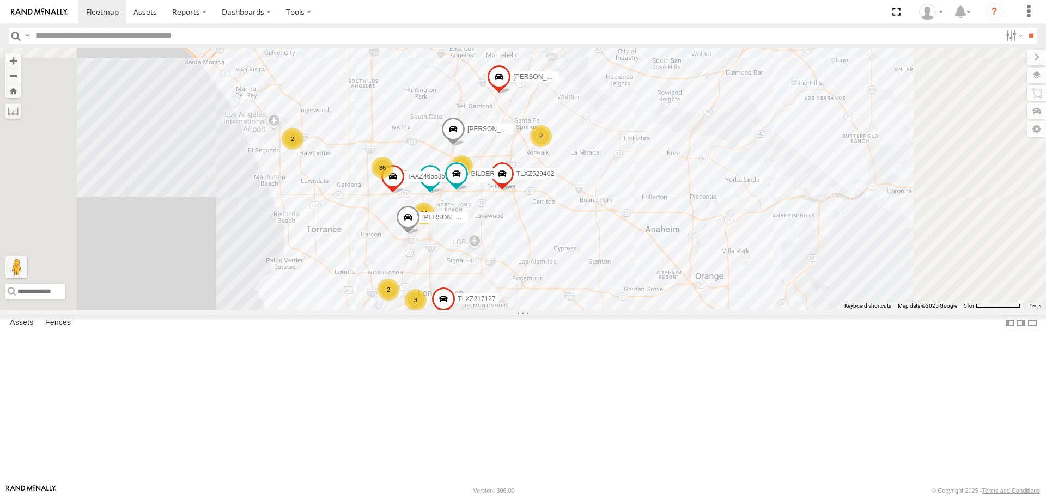
drag, startPoint x: 600, startPoint y: 308, endPoint x: 599, endPoint y: 300, distance: 7.6
click at [476, 221] on span "[PERSON_NAME]" at bounding box center [449, 218] width 54 height 8
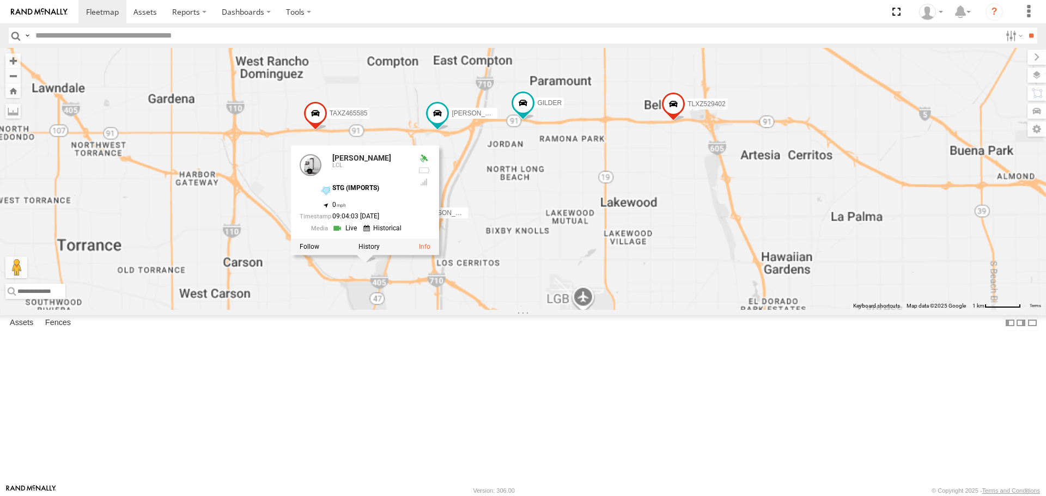
click at [676, 308] on div "TAXZ467188 T-1618/[PERSON_NAME]/T-1628 [PERSON_NAME]/T-1688 [PERSON_NAME]/27207…" at bounding box center [523, 179] width 1046 height 262
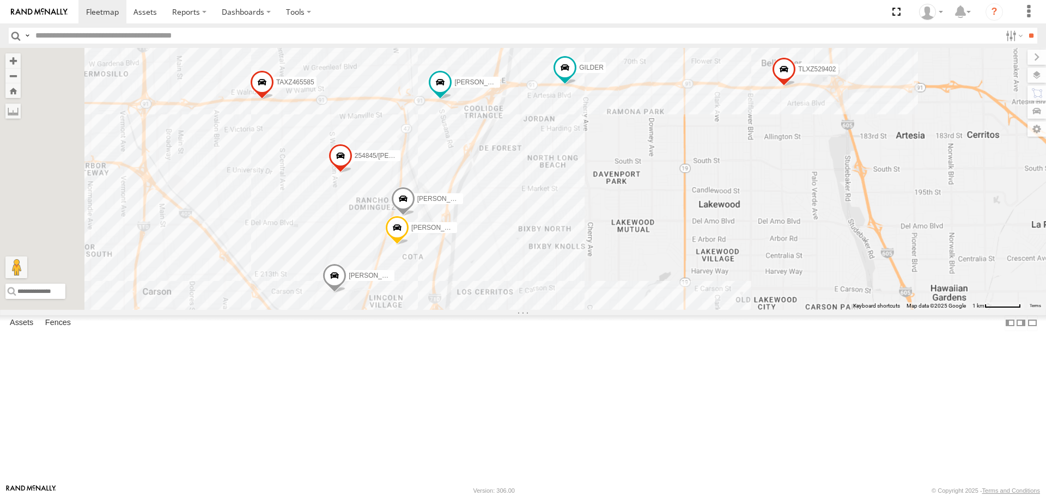
click at [509, 272] on div "TAXZ467188 T-1618/[PERSON_NAME]/T-1628 [PERSON_NAME]/T-1688 [PERSON_NAME]/27207…" at bounding box center [523, 179] width 1046 height 262
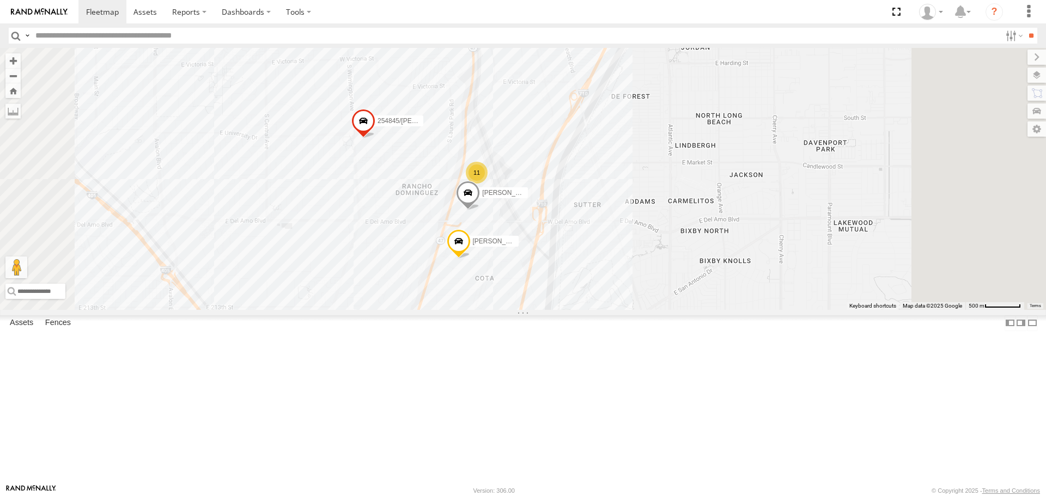
drag, startPoint x: 554, startPoint y: 246, endPoint x: 550, endPoint y: 227, distance: 19.5
click at [550, 227] on div "TAXZ467188 T-1618/[PERSON_NAME]/T-1628 [PERSON_NAME]/T-1688 [PERSON_NAME]/27207…" at bounding box center [523, 179] width 1046 height 262
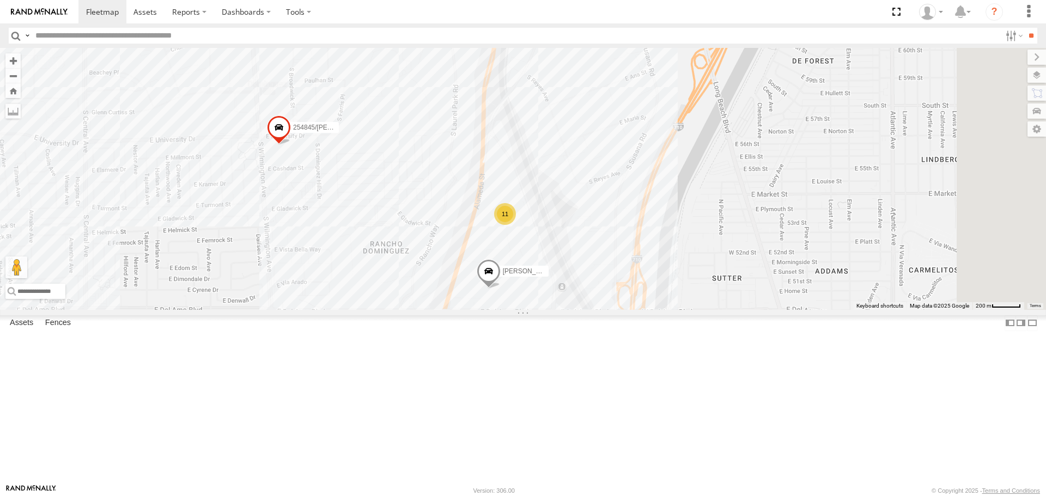
drag, startPoint x: 577, startPoint y: 236, endPoint x: 546, endPoint y: 330, distance: 98.8
click at [546, 310] on div "TAXZ467188 T-1618/[PERSON_NAME]/T-1628 [PERSON_NAME]/T-1688 [PERSON_NAME]/27207…" at bounding box center [523, 179] width 1046 height 262
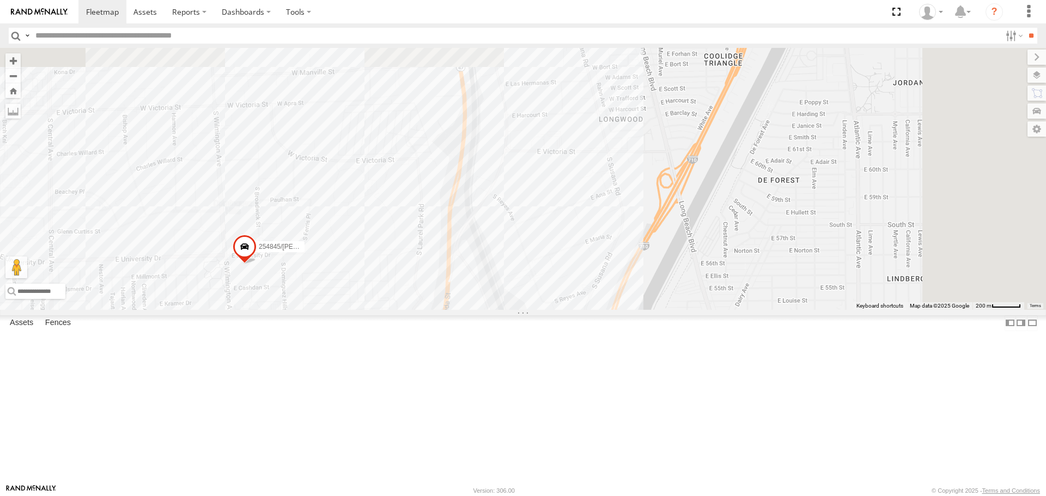
click at [528, 310] on div "TAXZ467188 T-1618/[PERSON_NAME]/T-1628 [PERSON_NAME]/T-1688 [PERSON_NAME]/27207…" at bounding box center [523, 179] width 1046 height 262
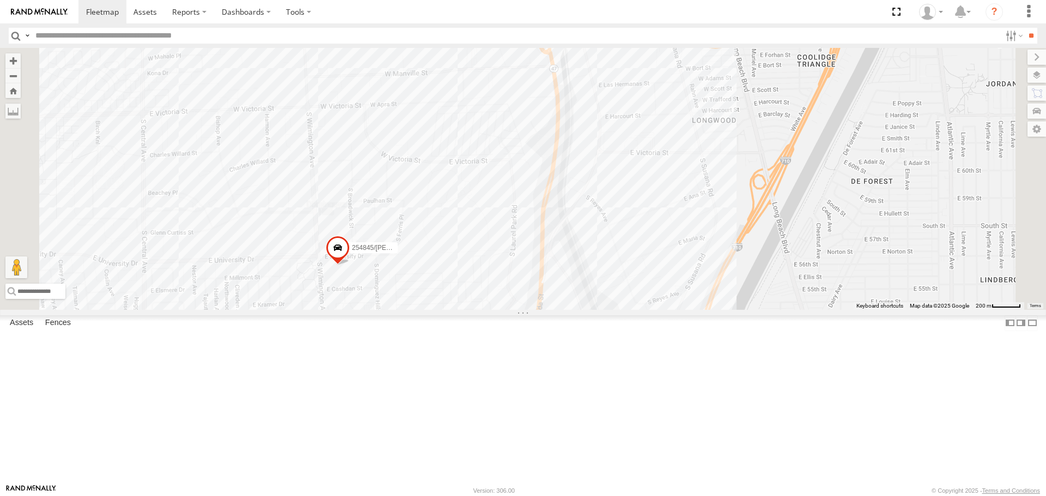
drag, startPoint x: 581, startPoint y: 215, endPoint x: 589, endPoint y: 215, distance: 8.2
click at [589, 215] on div "TAXZ467188 T-1618/[PERSON_NAME]/T-1628 [PERSON_NAME]/T-1688 [PERSON_NAME]/27207…" at bounding box center [523, 179] width 1046 height 262
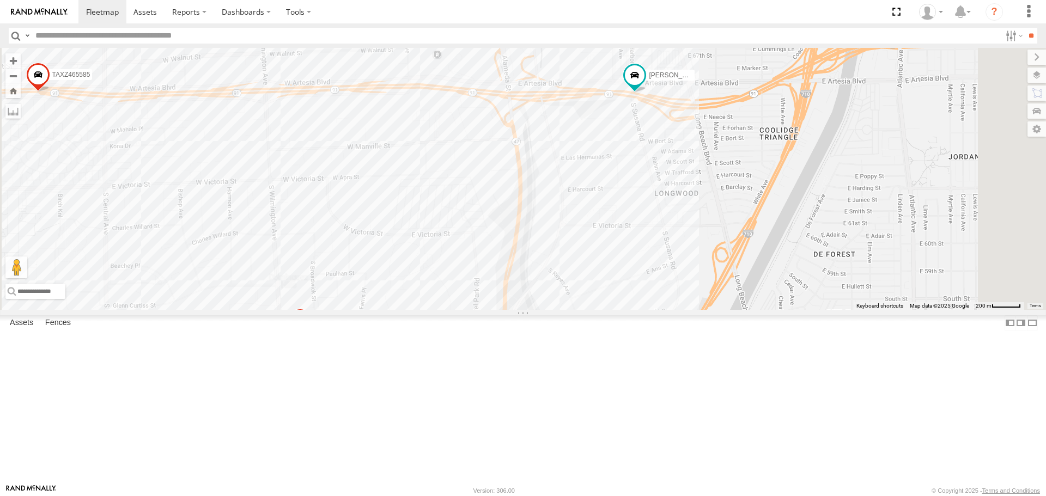
drag, startPoint x: 632, startPoint y: 225, endPoint x: 555, endPoint y: 344, distance: 142.2
click at [558, 310] on div "TAXZ467188 T-1618/[PERSON_NAME]/T-1628 [PERSON_NAME]/T-1688 [PERSON_NAME]/27207…" at bounding box center [523, 179] width 1046 height 262
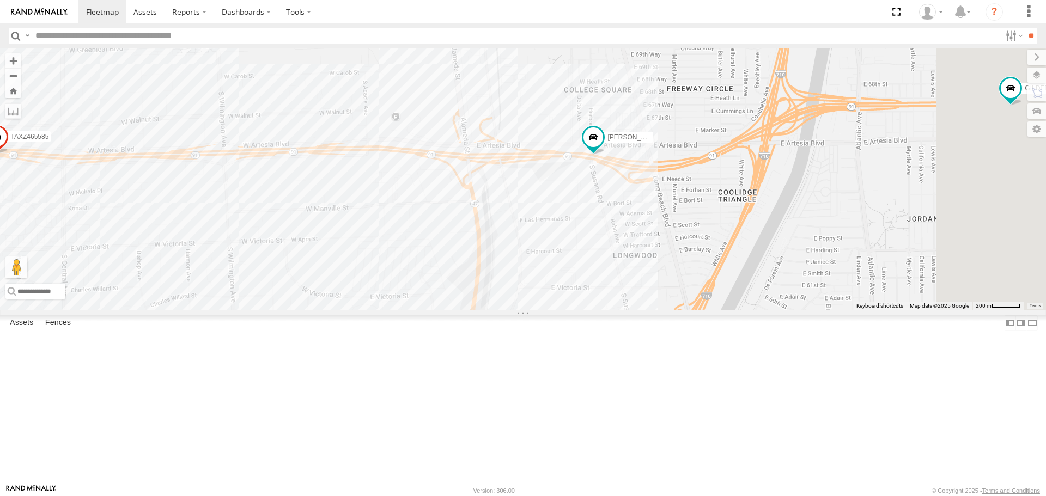
drag, startPoint x: 505, startPoint y: 320, endPoint x: 618, endPoint y: 281, distance: 119.4
click at [618, 281] on div "TAXZ467188 T-1618/[PERSON_NAME]/T-1628 [PERSON_NAME]/T-1688 [PERSON_NAME]/27207…" at bounding box center [523, 179] width 1046 height 262
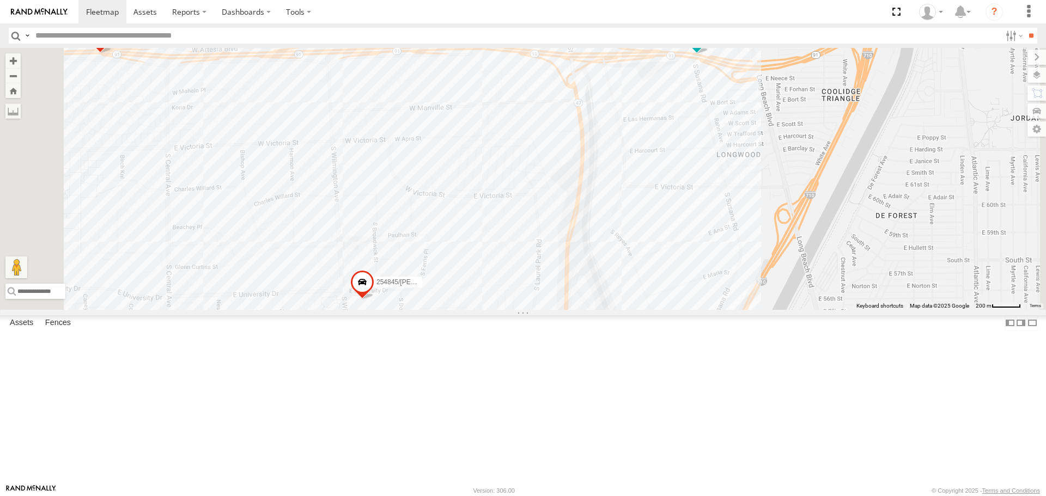
drag, startPoint x: 539, startPoint y: 245, endPoint x: 528, endPoint y: 216, distance: 30.4
click at [528, 216] on div "TAXZ467188 T-1618/[PERSON_NAME]/T-1628 [PERSON_NAME]/T-1688 [PERSON_NAME]/27207…" at bounding box center [523, 179] width 1046 height 262
